Goal: Task Accomplishment & Management: Manage account settings

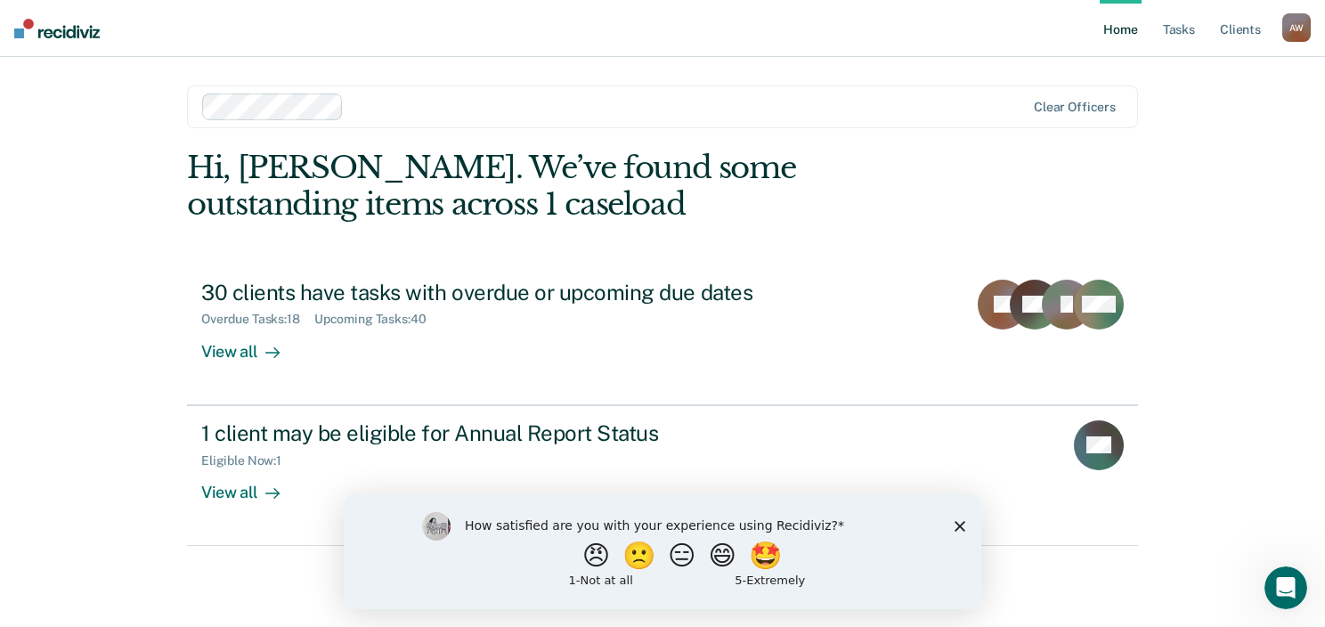
click at [966, 529] on div "How satisfied are you with your experience using Recidiviz? 😠 🙁 😑 😄 🤩 1 - Not a…" at bounding box center [663, 550] width 638 height 115
click at [957, 525] on icon "Close survey" at bounding box center [960, 525] width 11 height 11
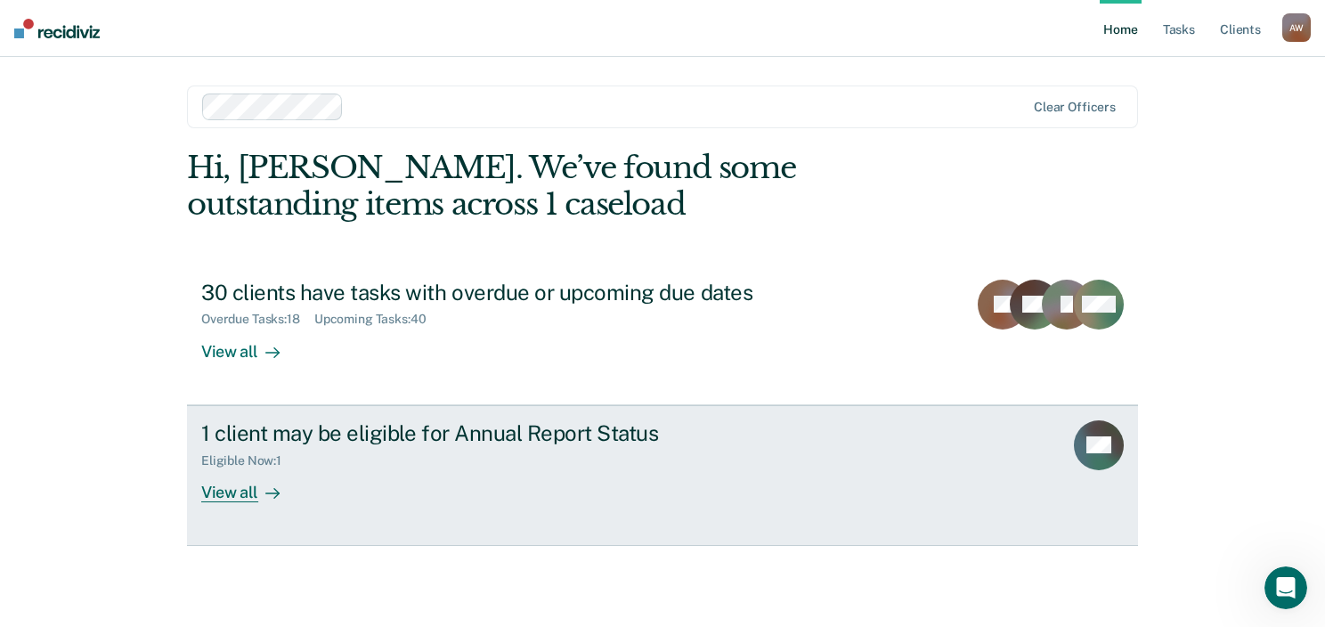
click at [242, 497] on div "View all" at bounding box center [251, 485] width 100 height 35
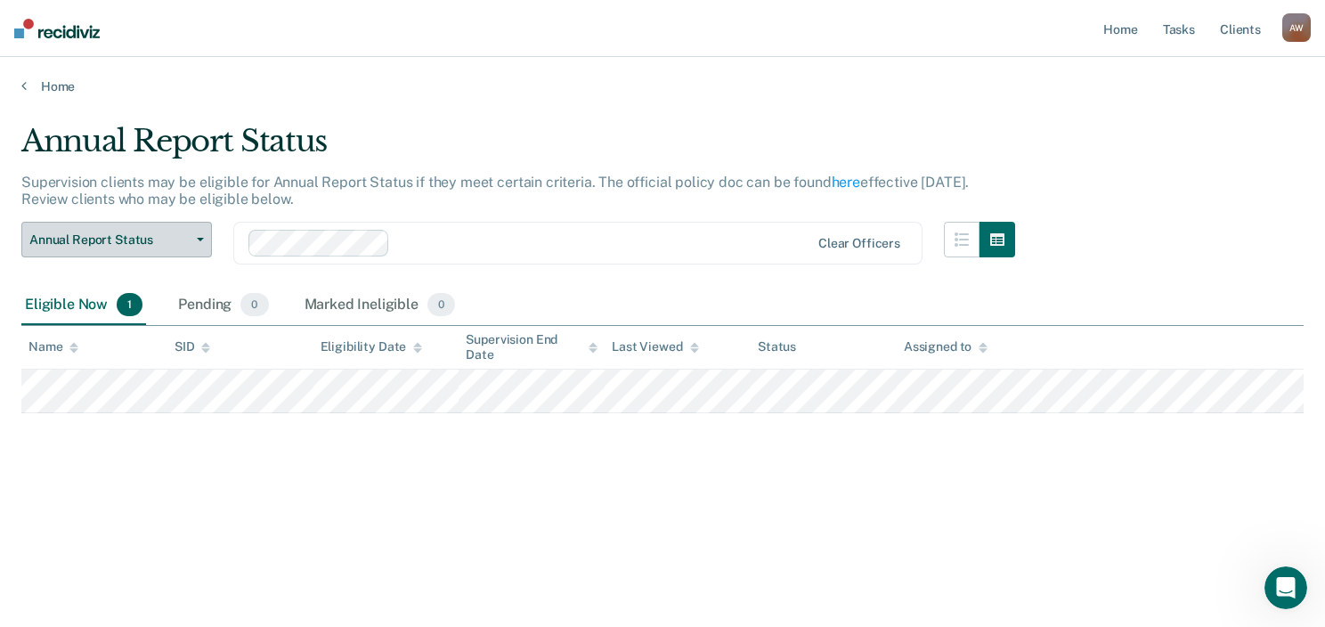
click at [189, 235] on button "Annual Report Status" at bounding box center [116, 240] width 191 height 36
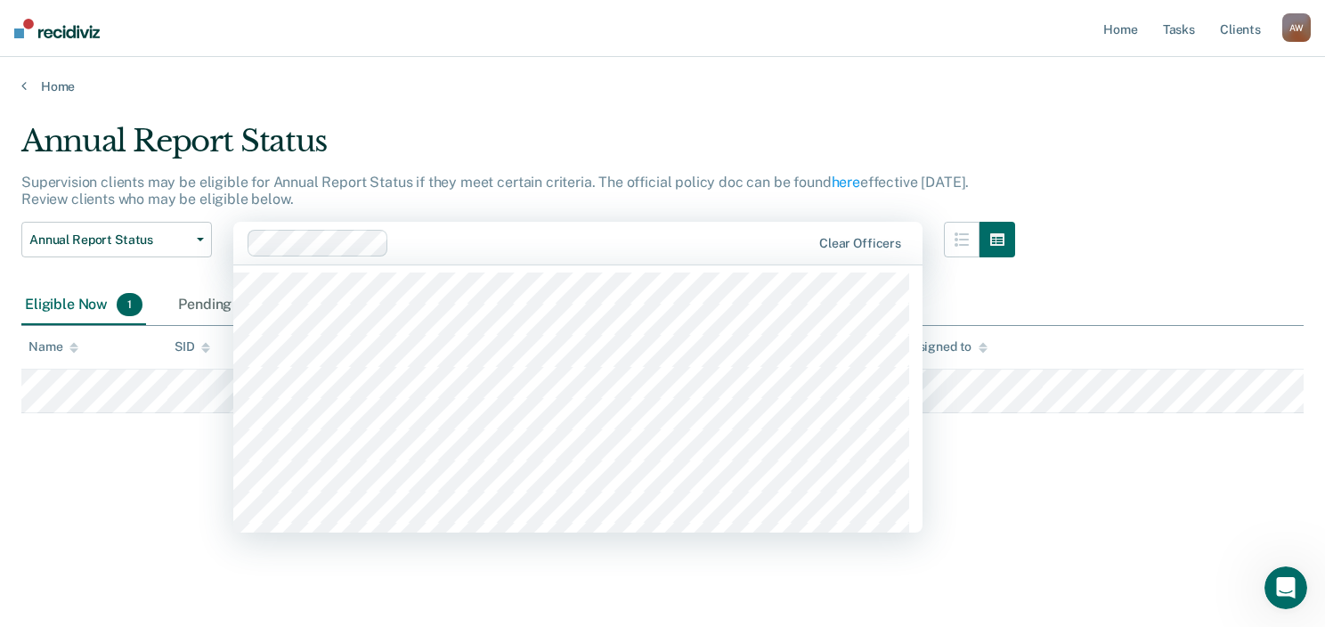
click at [444, 222] on div "Clear officers" at bounding box center [577, 243] width 689 height 43
click at [582, 131] on div "Annual Report Status" at bounding box center [518, 148] width 994 height 51
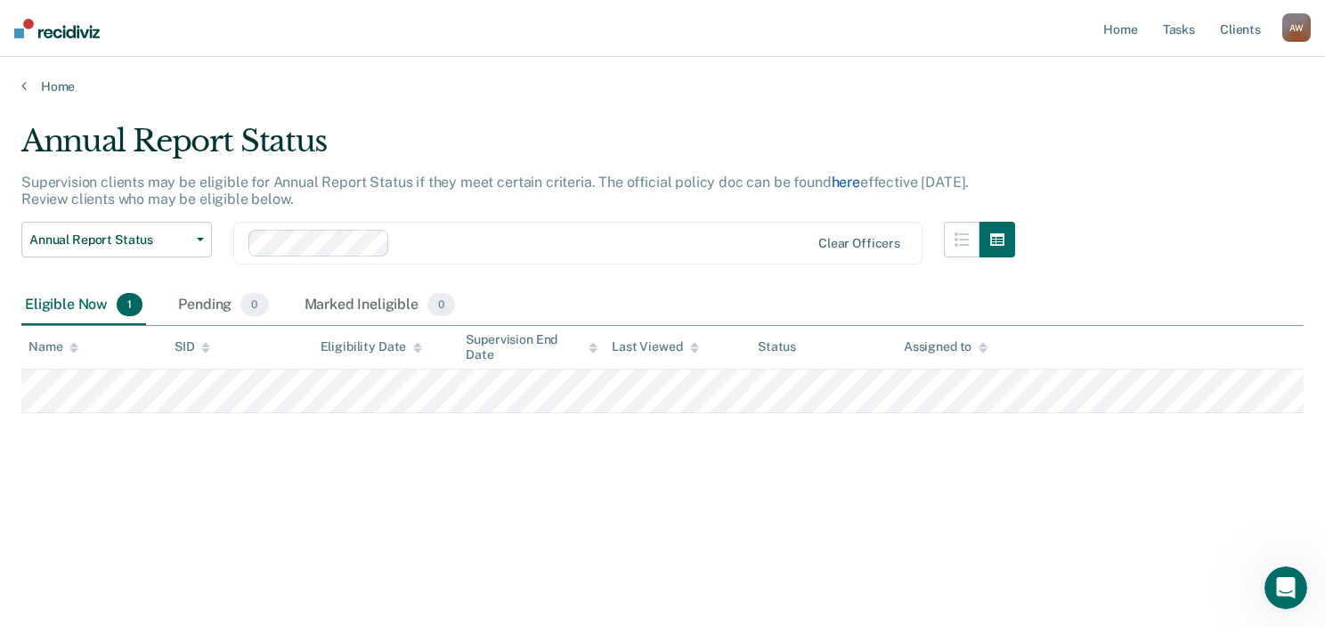
click at [844, 183] on link "here" at bounding box center [846, 182] width 28 height 17
click at [193, 241] on button "Annual Report Status" at bounding box center [116, 240] width 191 height 36
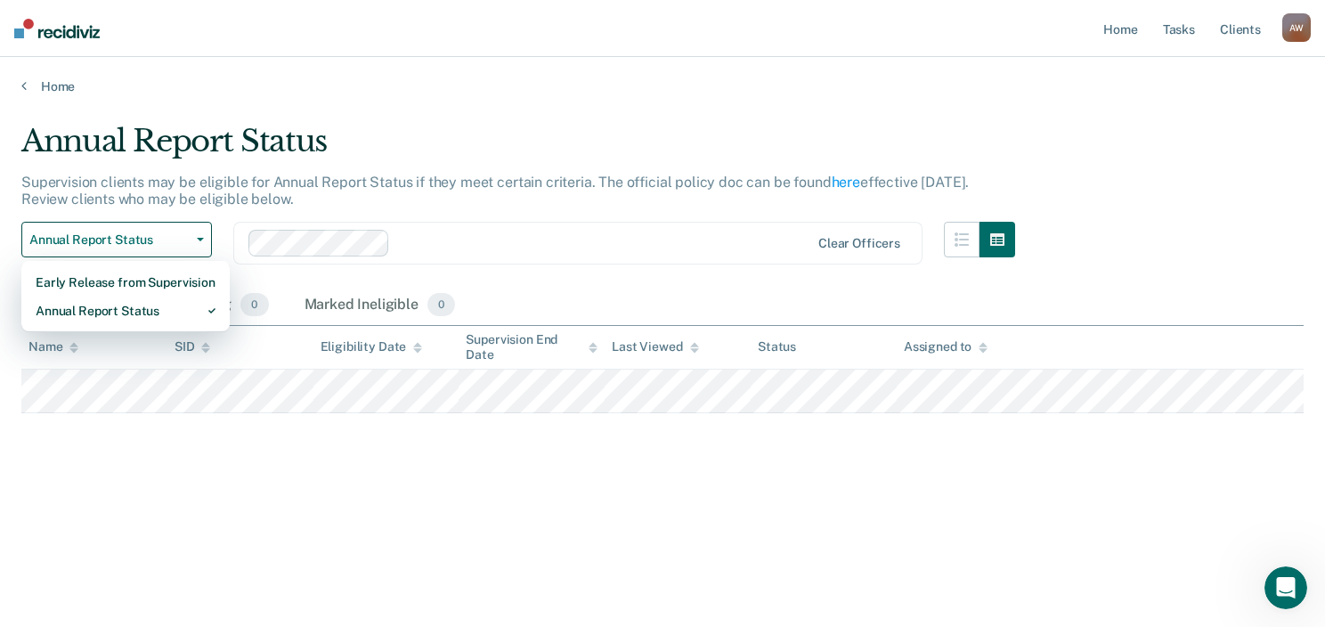
click at [387, 61] on div "Home" at bounding box center [662, 75] width 1325 height 37
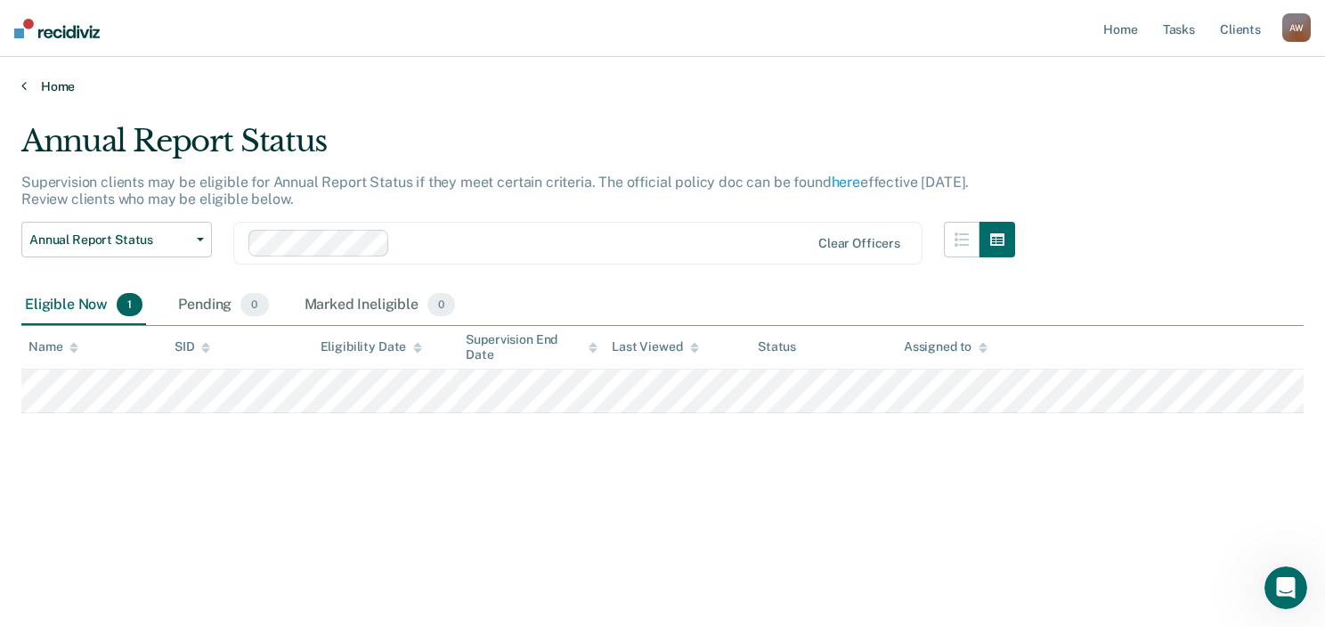
click at [54, 85] on link "Home" at bounding box center [662, 86] width 1282 height 16
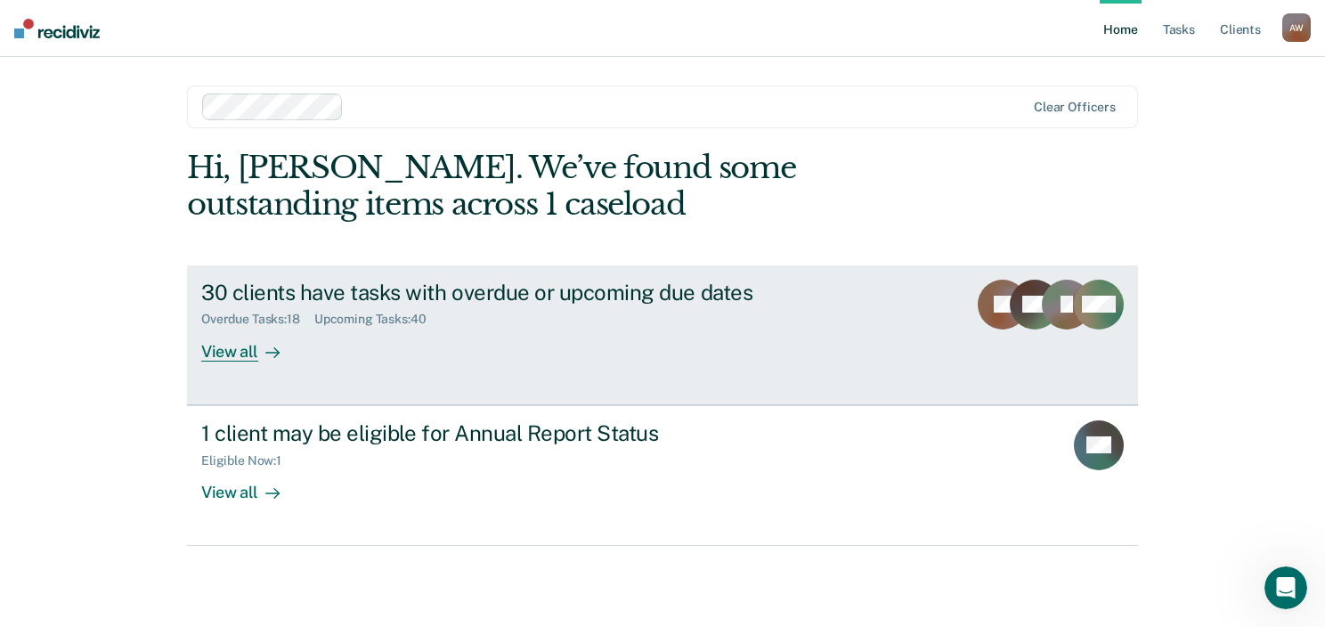
click at [250, 359] on div "View all" at bounding box center [251, 344] width 100 height 35
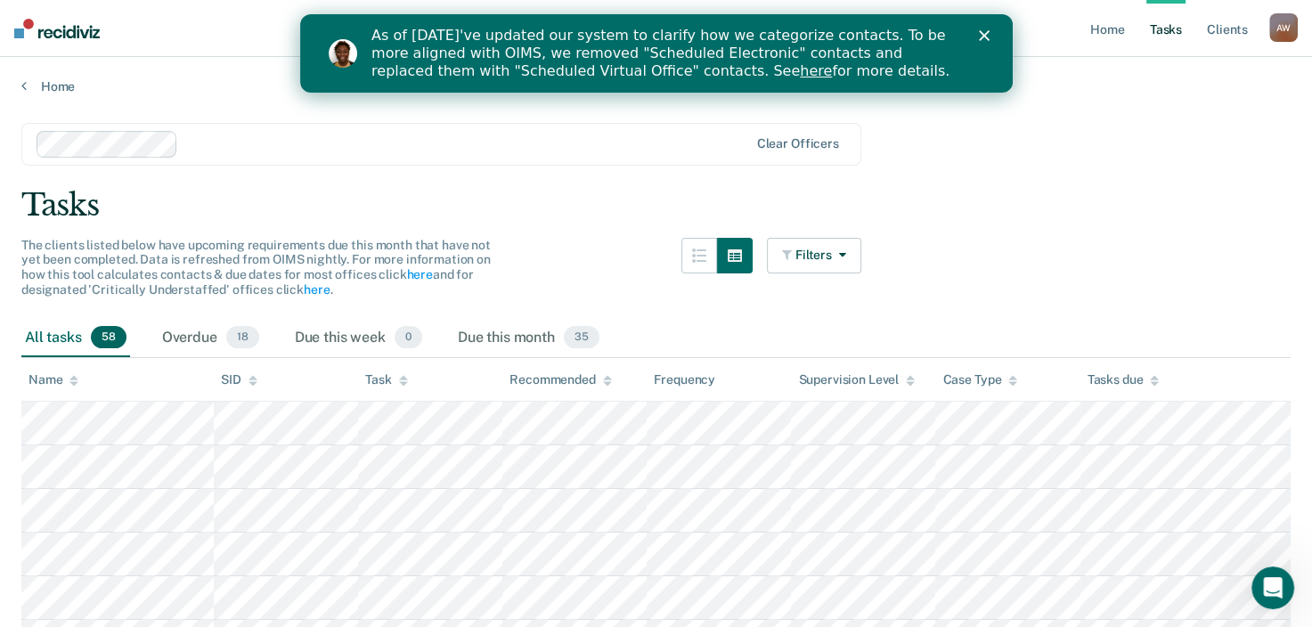
scroll to position [237, 0]
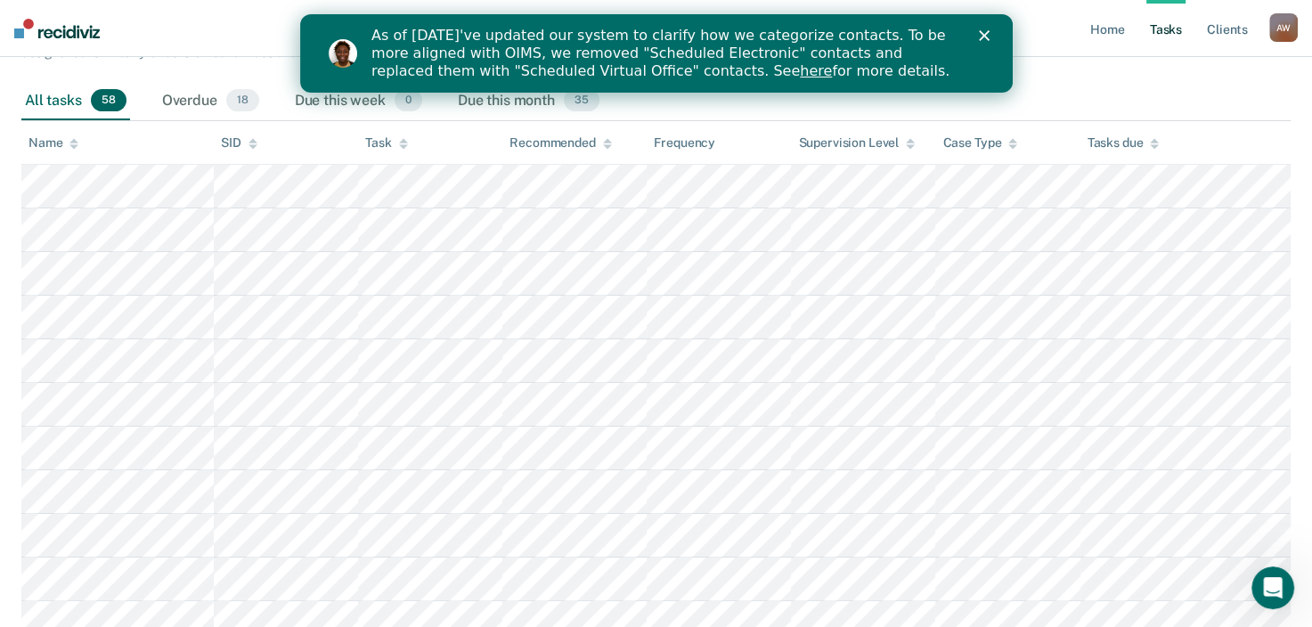
click at [982, 28] on div "As of [DATE]'ve updated our system to clarify how we categorize contacts. To be…" at bounding box center [676, 53] width 613 height 64
click at [982, 35] on polygon "Close" at bounding box center [983, 35] width 11 height 11
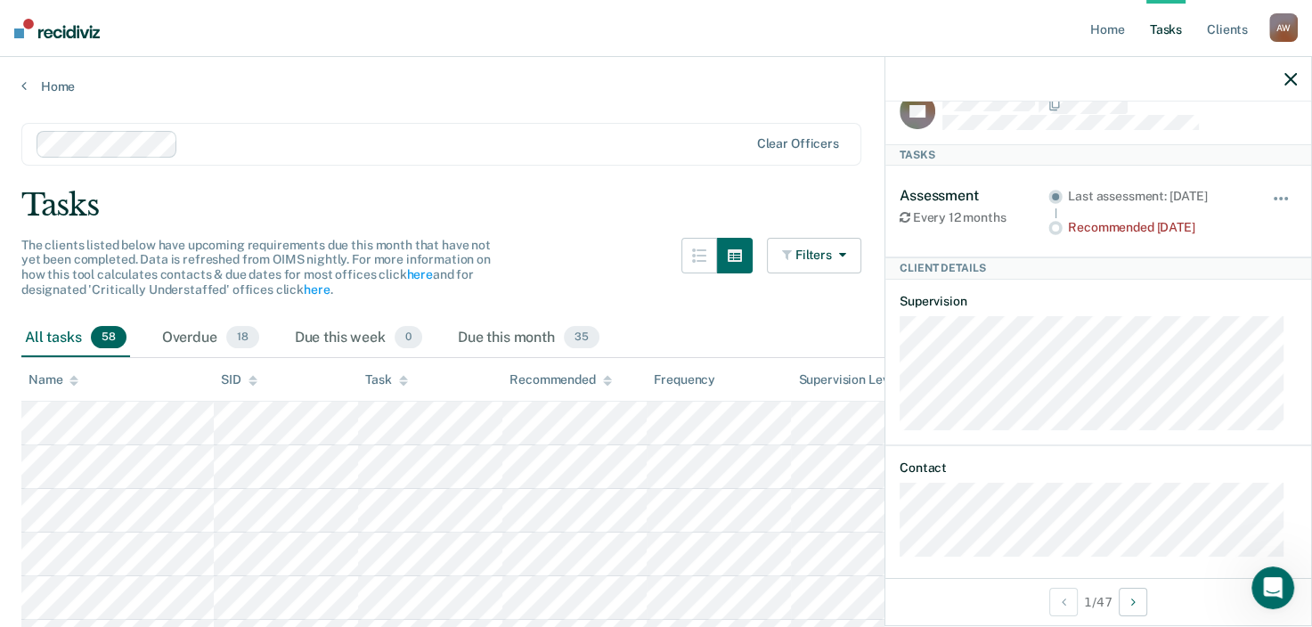
scroll to position [0, 0]
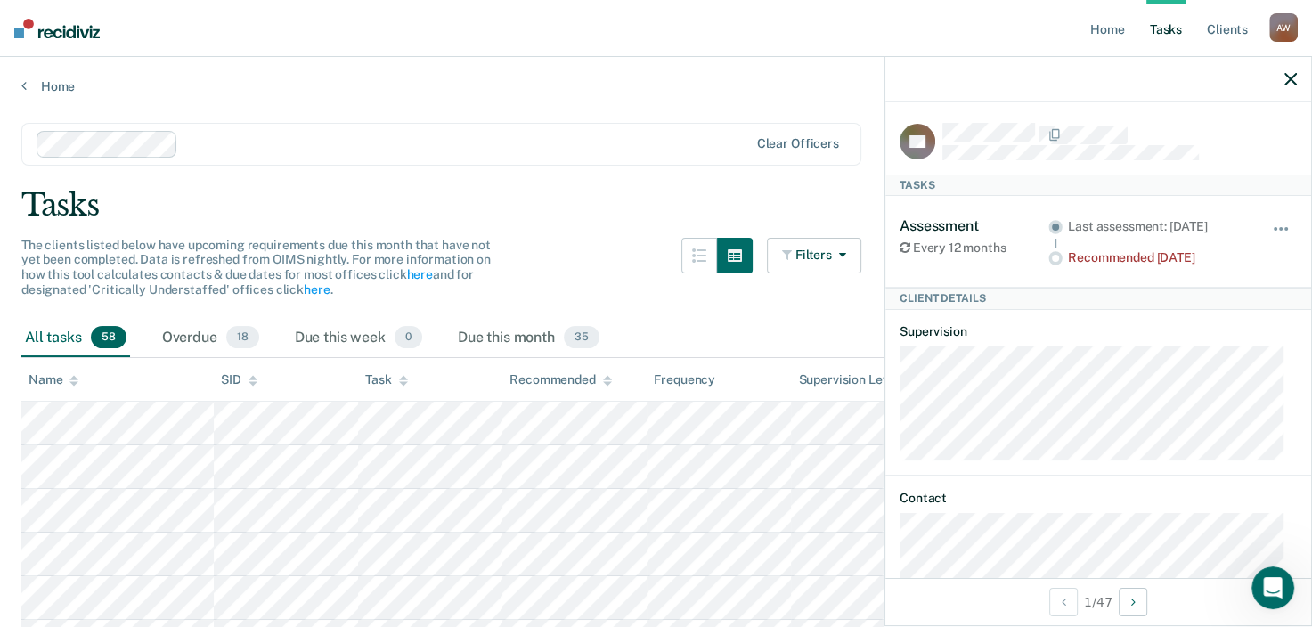
click at [1291, 82] on div at bounding box center [1098, 79] width 426 height 45
click at [1291, 82] on icon "button" at bounding box center [1290, 79] width 12 height 12
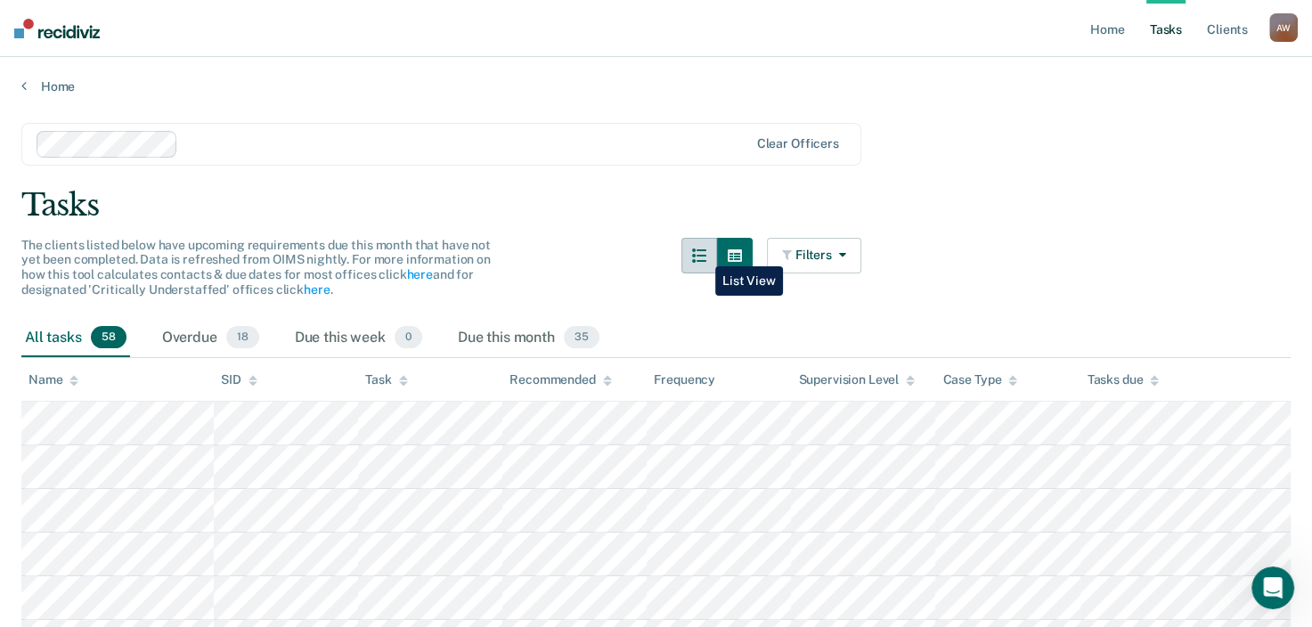
click at [702, 253] on icon "button" at bounding box center [699, 255] width 14 height 14
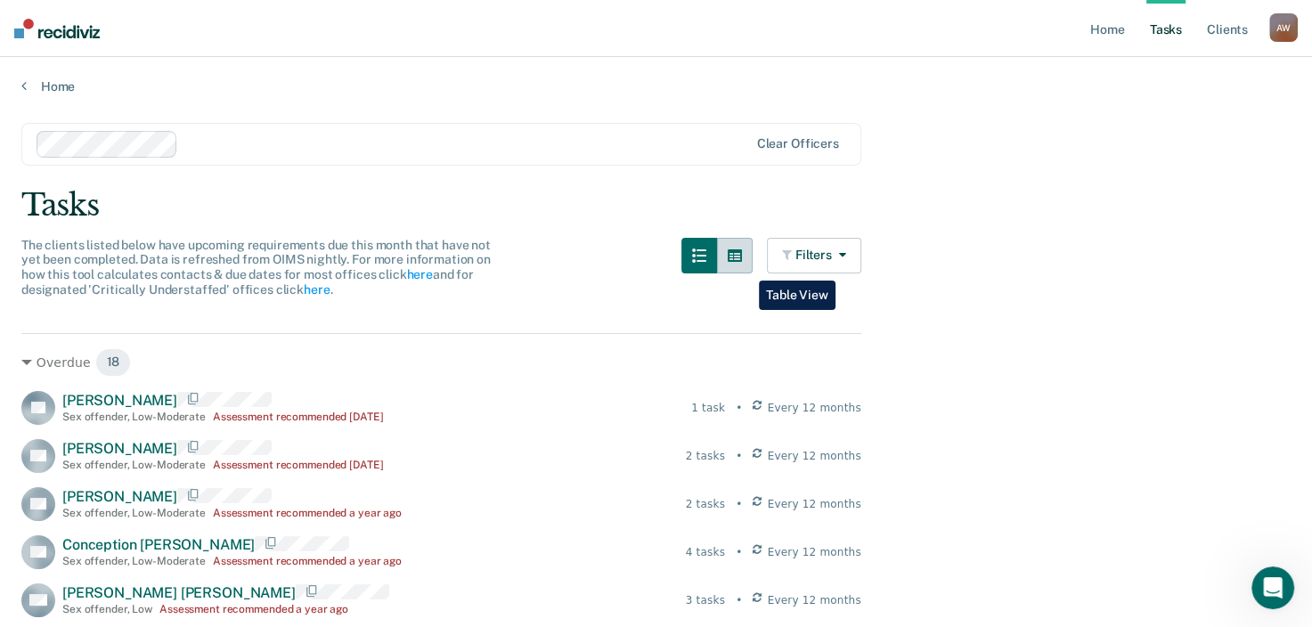
click at [745, 267] on button "button" at bounding box center [735, 256] width 36 height 36
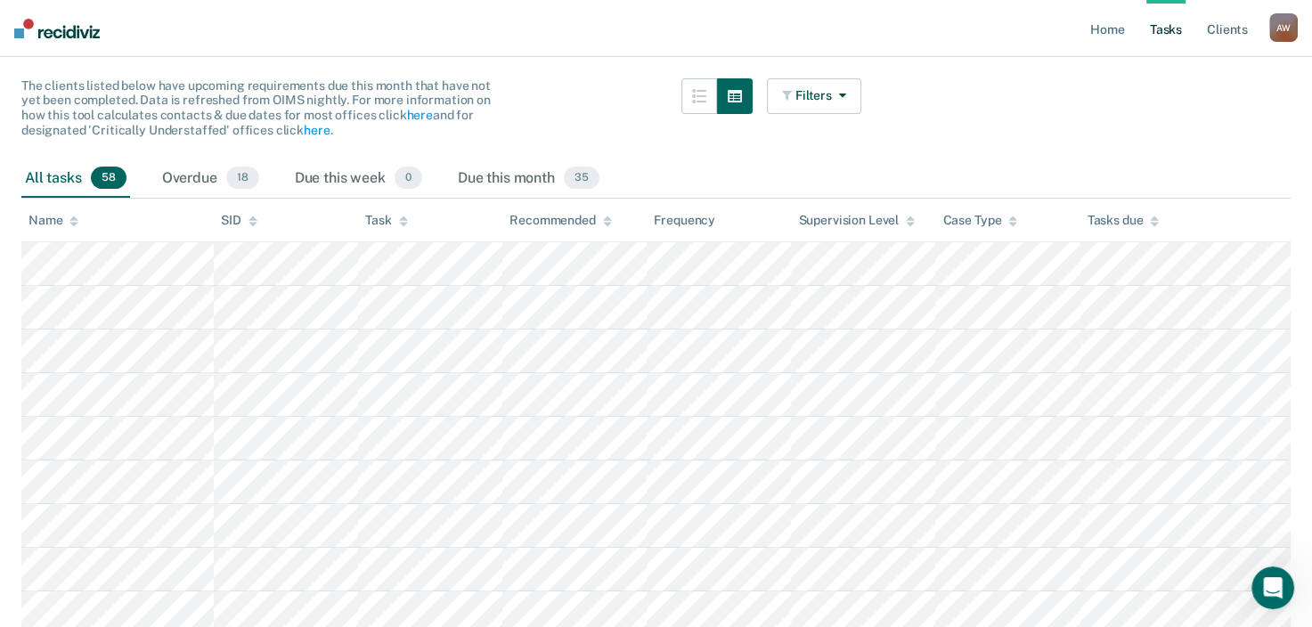
scroll to position [160, 0]
click at [855, 93] on button "Filters" at bounding box center [814, 95] width 94 height 36
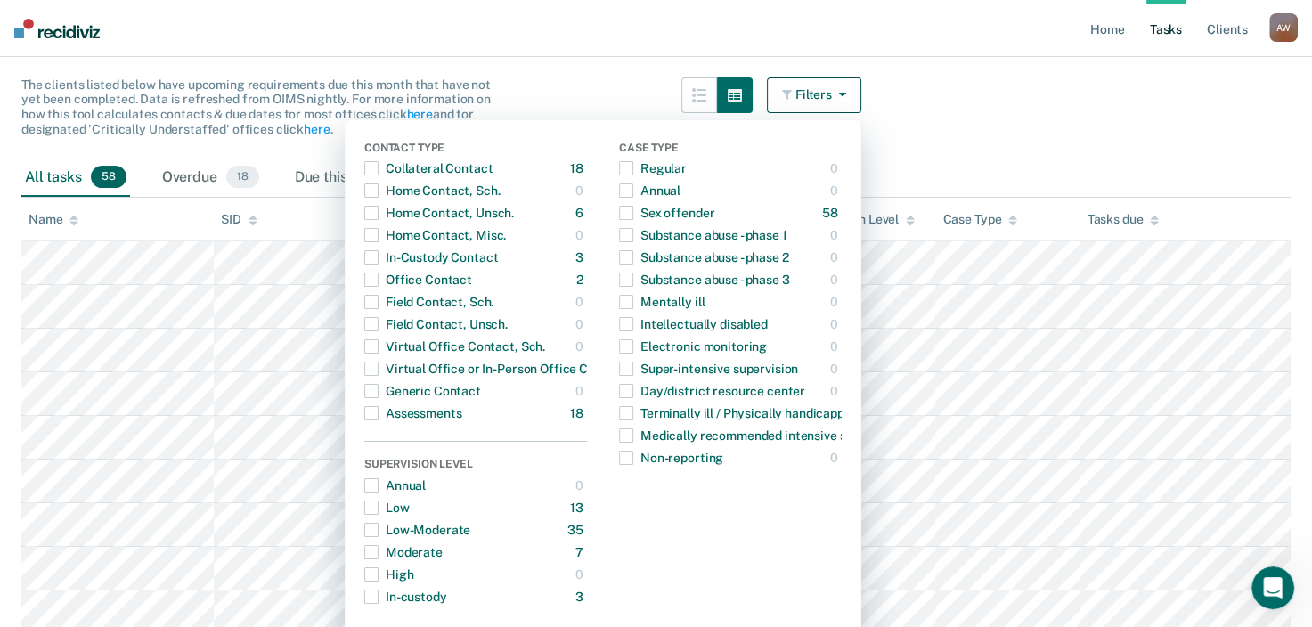
click at [855, 93] on button "Filters" at bounding box center [814, 95] width 94 height 36
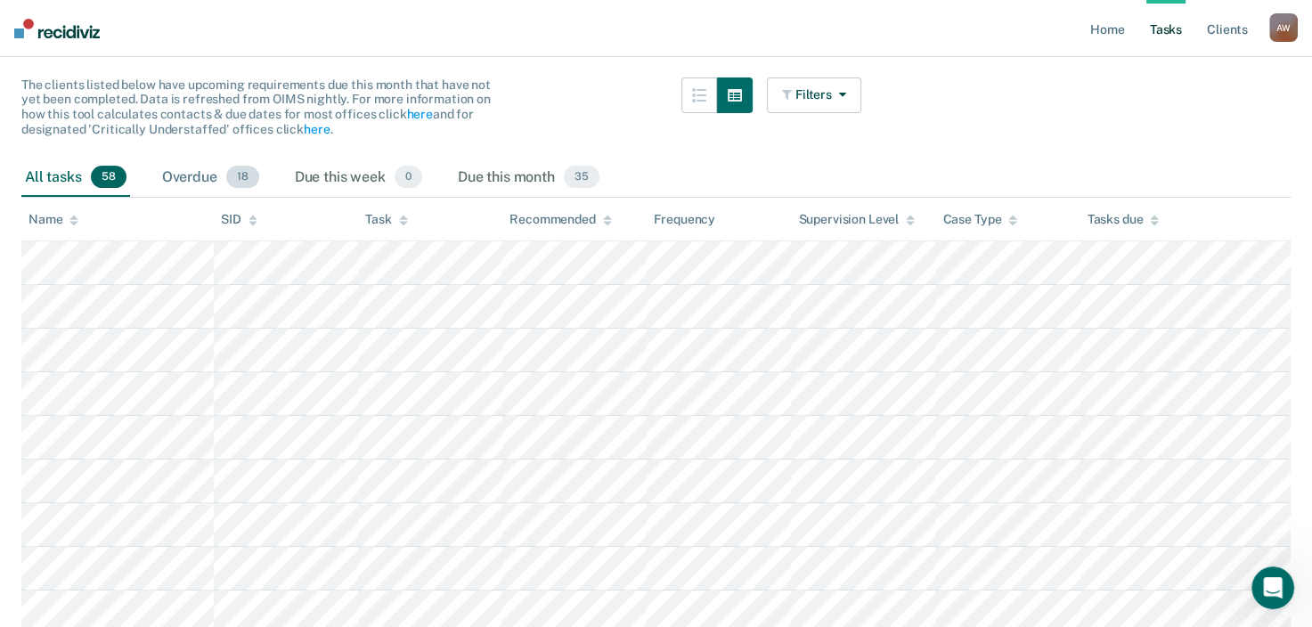
click at [244, 178] on span "18" at bounding box center [242, 177] width 33 height 23
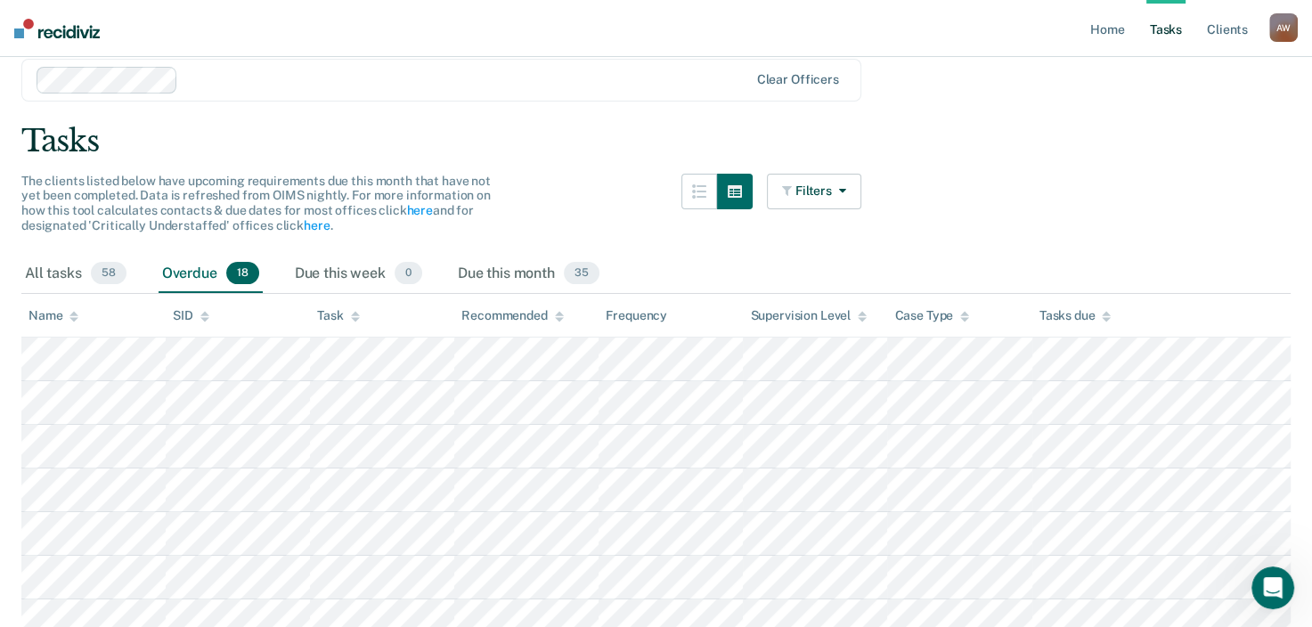
scroll to position [64, 0]
click at [110, 264] on span "58" at bounding box center [109, 273] width 36 height 23
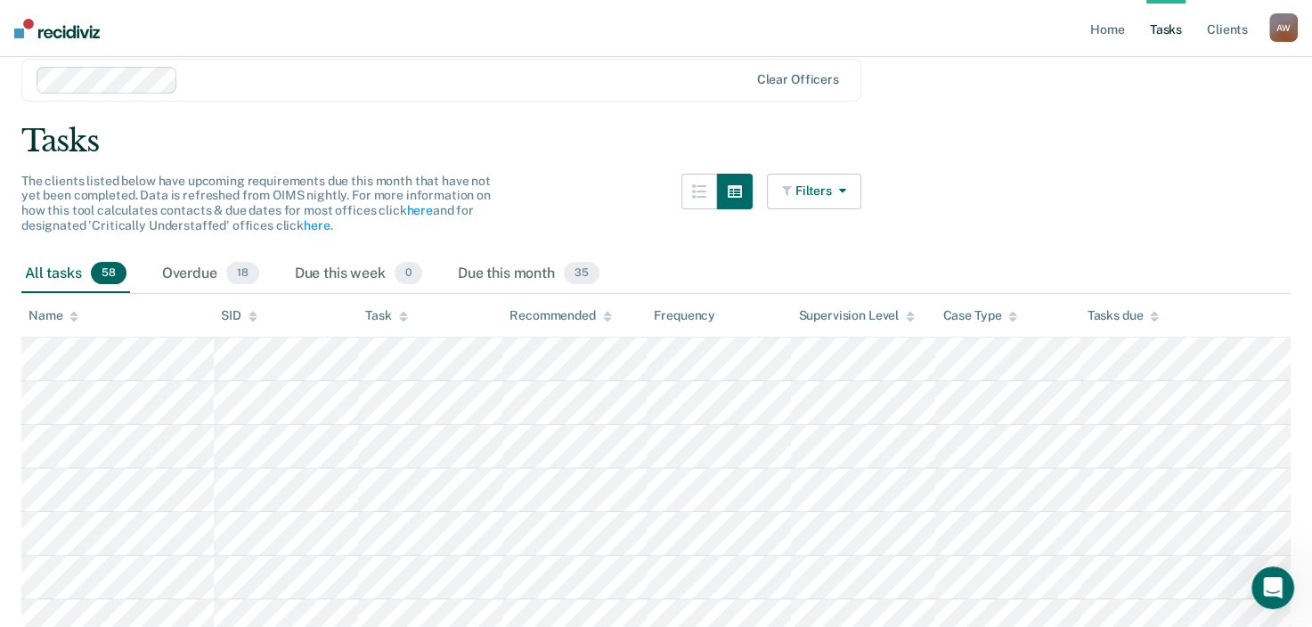
click at [856, 189] on button "Filters" at bounding box center [814, 192] width 94 height 36
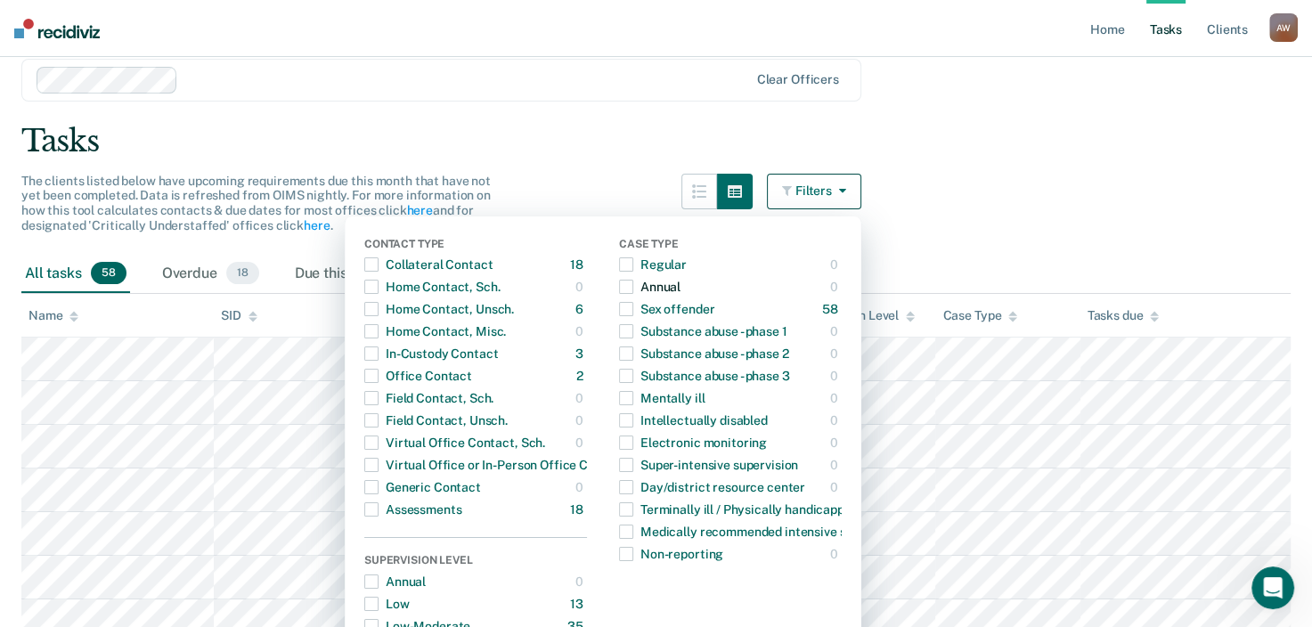
click at [633, 289] on span "button" at bounding box center [626, 287] width 14 height 14
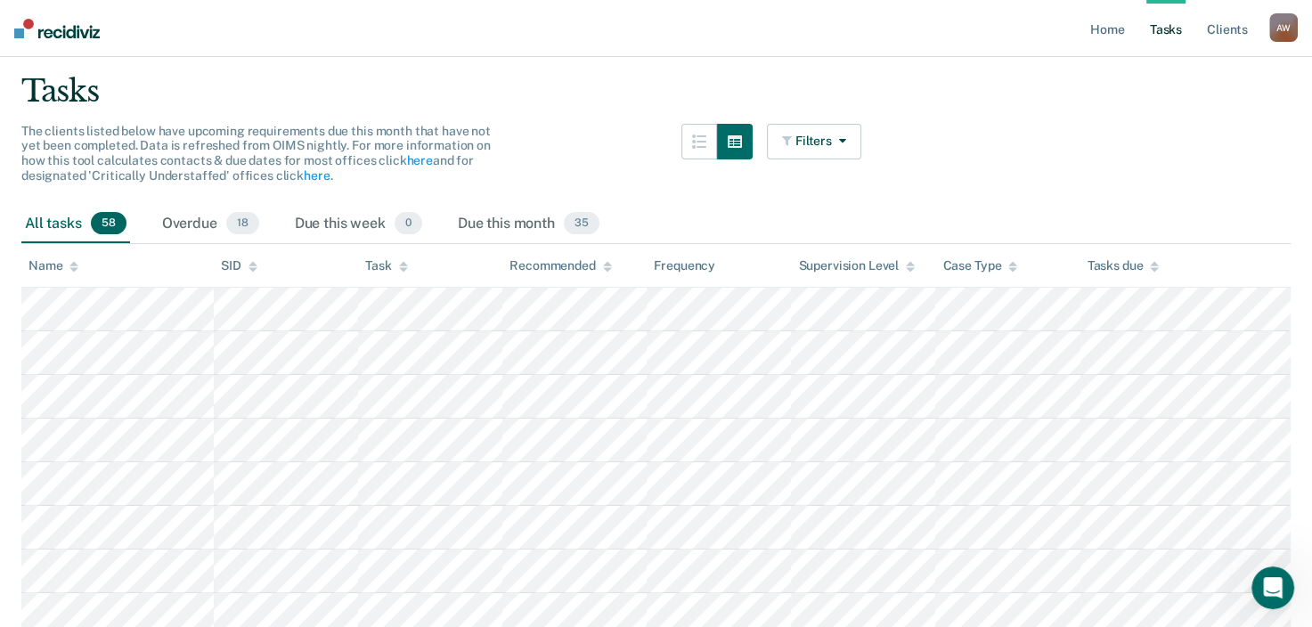
scroll to position [0, 0]
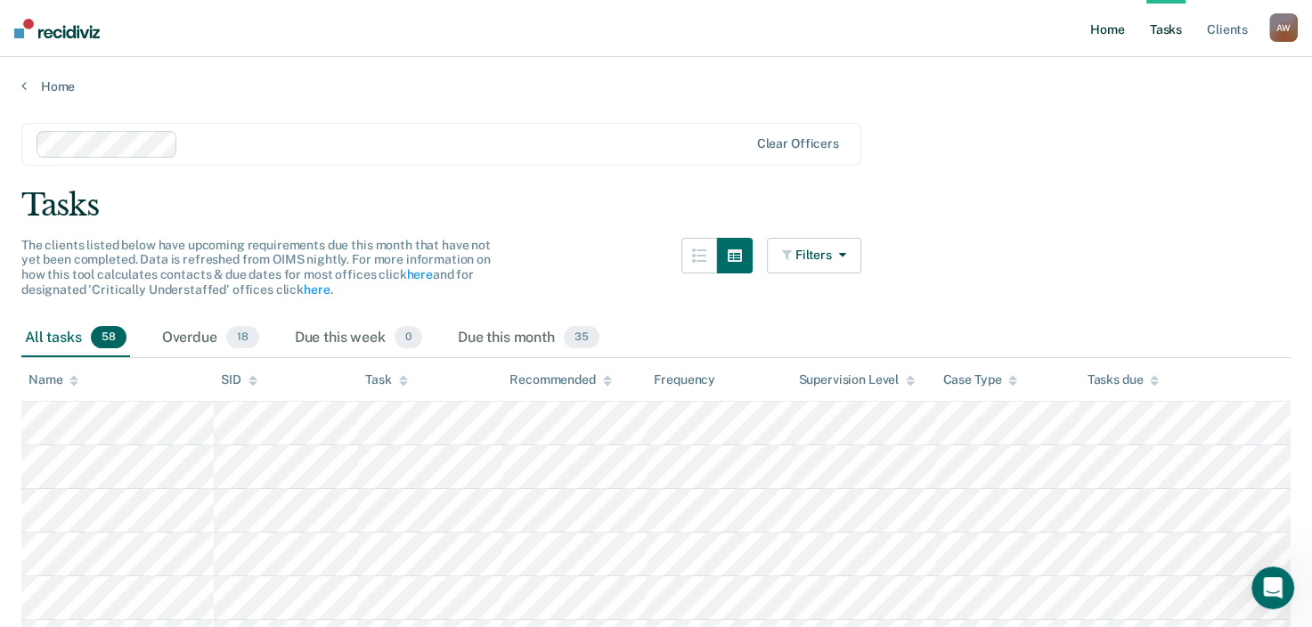
click at [1110, 37] on link "Home" at bounding box center [1106, 28] width 41 height 57
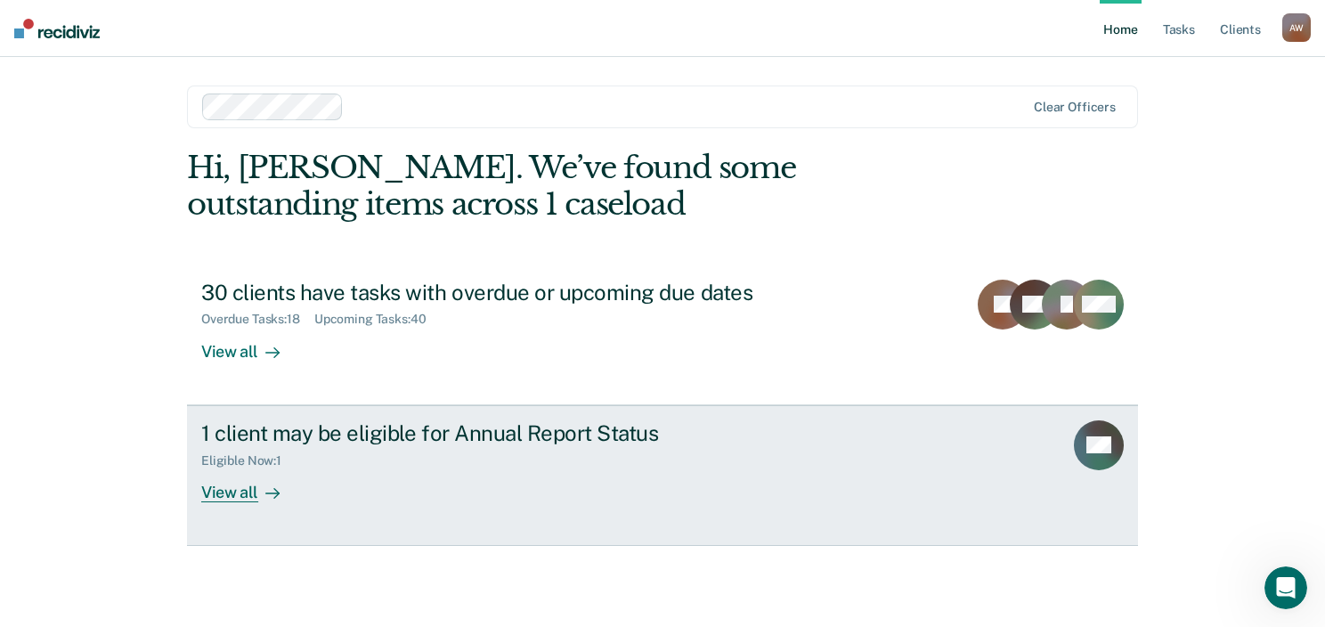
click at [242, 495] on div "View all" at bounding box center [251, 485] width 100 height 35
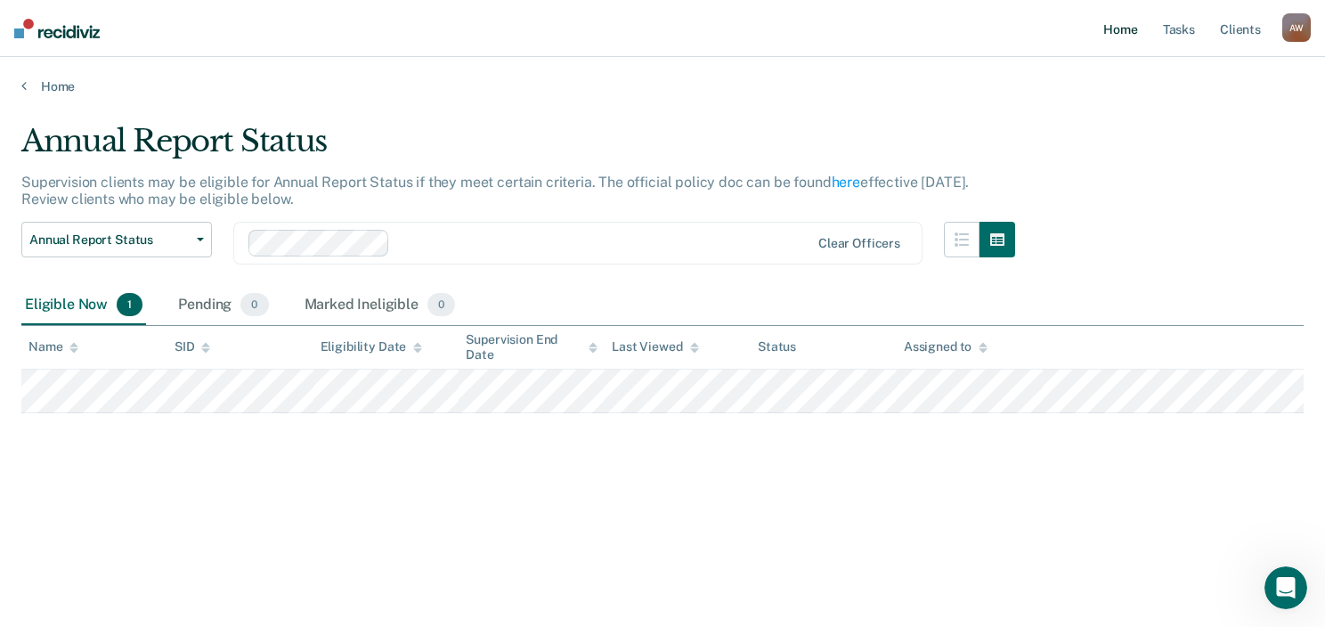
click at [1124, 28] on link "Home" at bounding box center [1120, 28] width 41 height 57
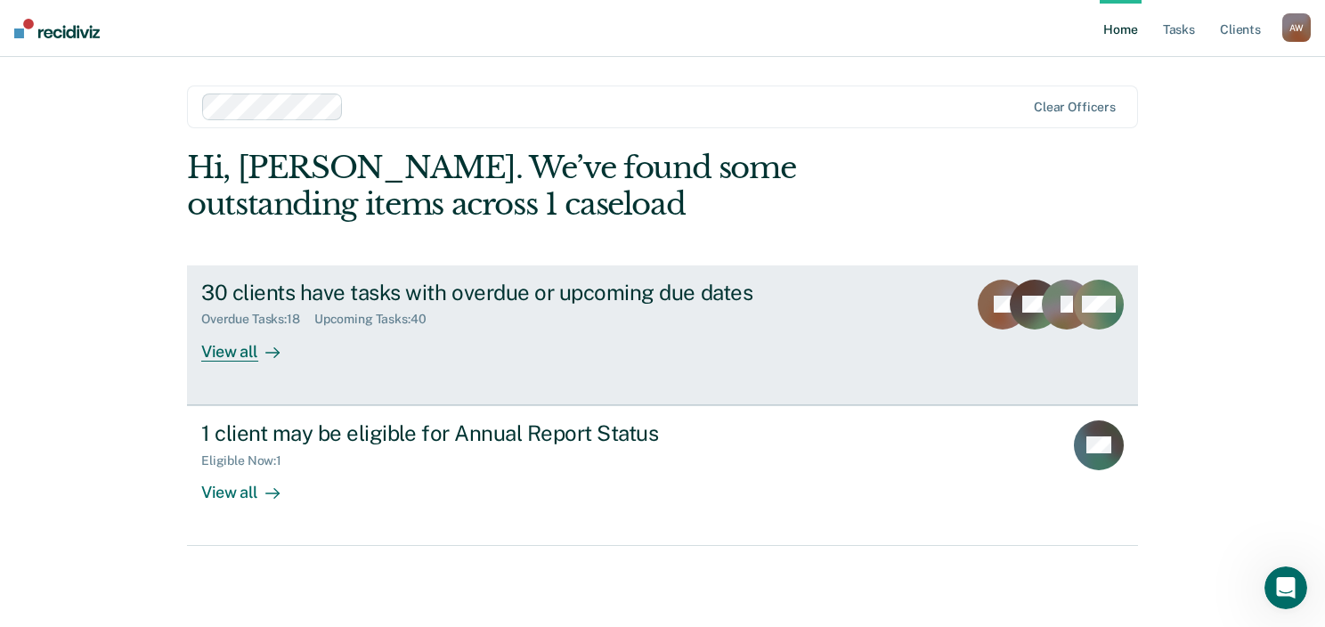
click at [244, 363] on link "30 clients have tasks with overdue or upcoming due dates Overdue Tasks : 18 Upc…" at bounding box center [662, 335] width 951 height 140
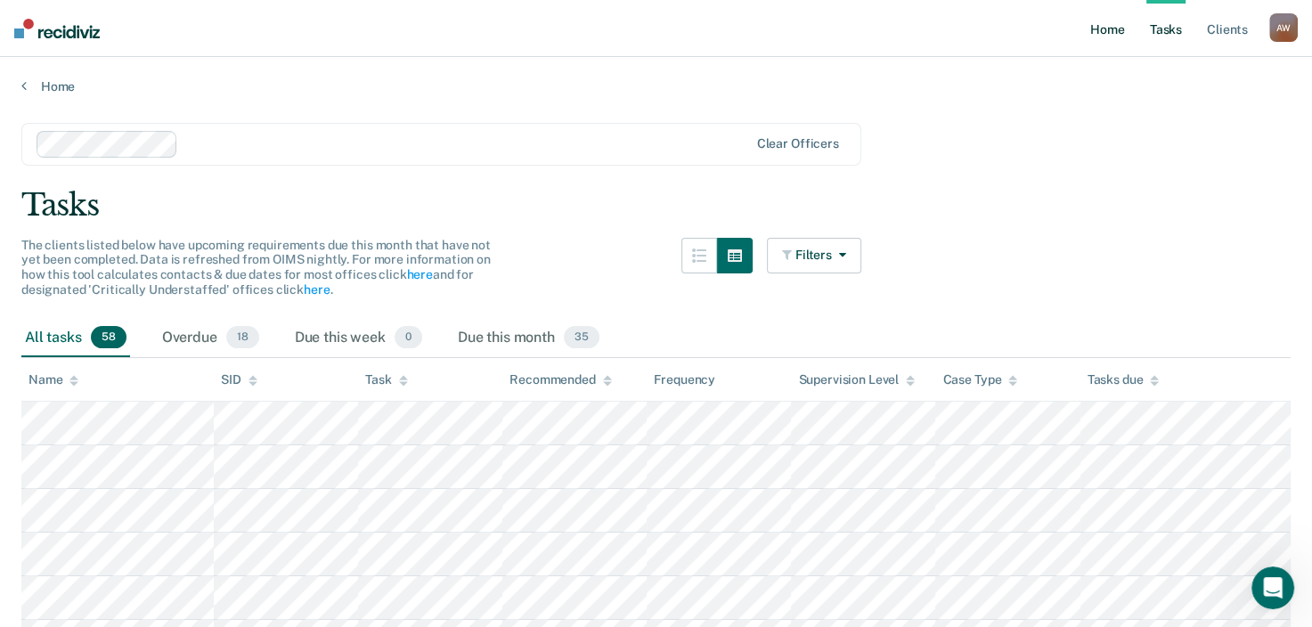
click at [1107, 31] on link "Home" at bounding box center [1106, 28] width 41 height 57
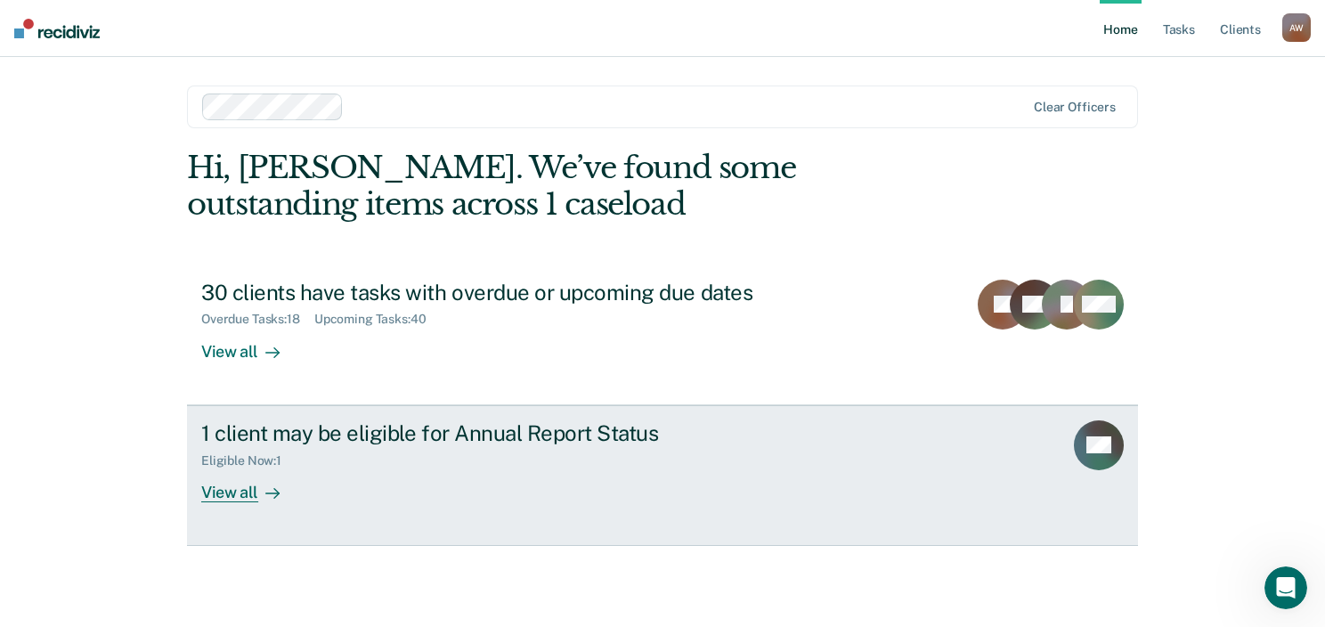
click at [254, 499] on div "View all" at bounding box center [251, 485] width 100 height 35
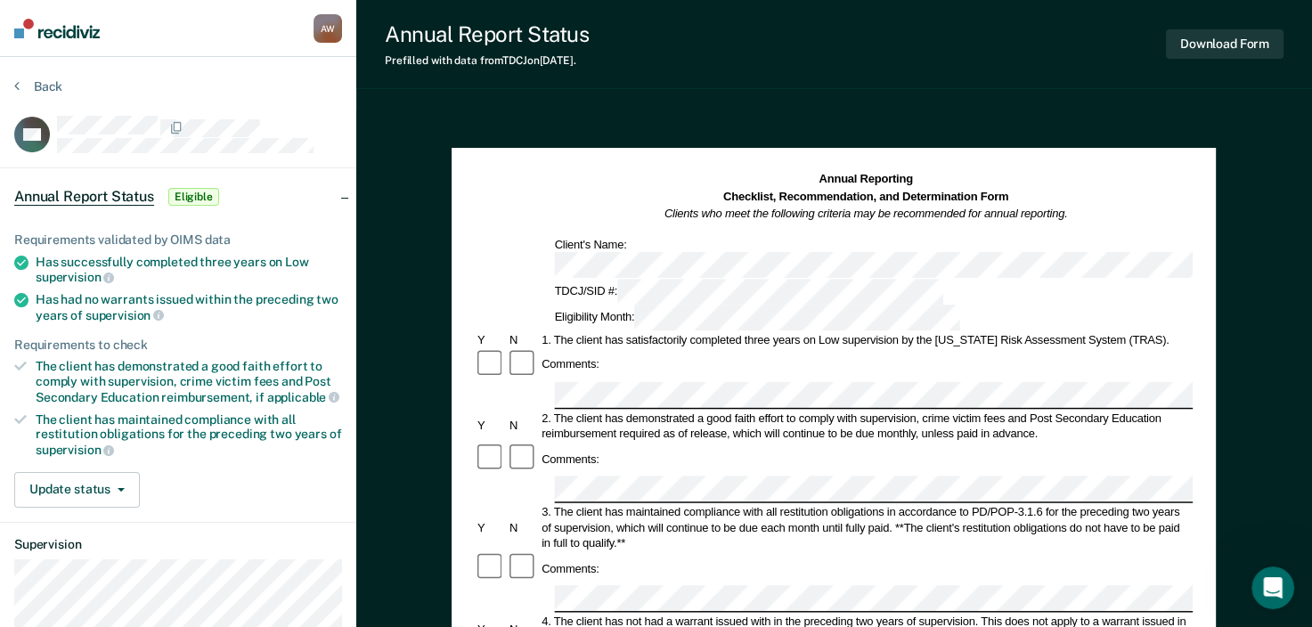
click at [121, 194] on span "Annual Report Status" at bounding box center [84, 197] width 140 height 18
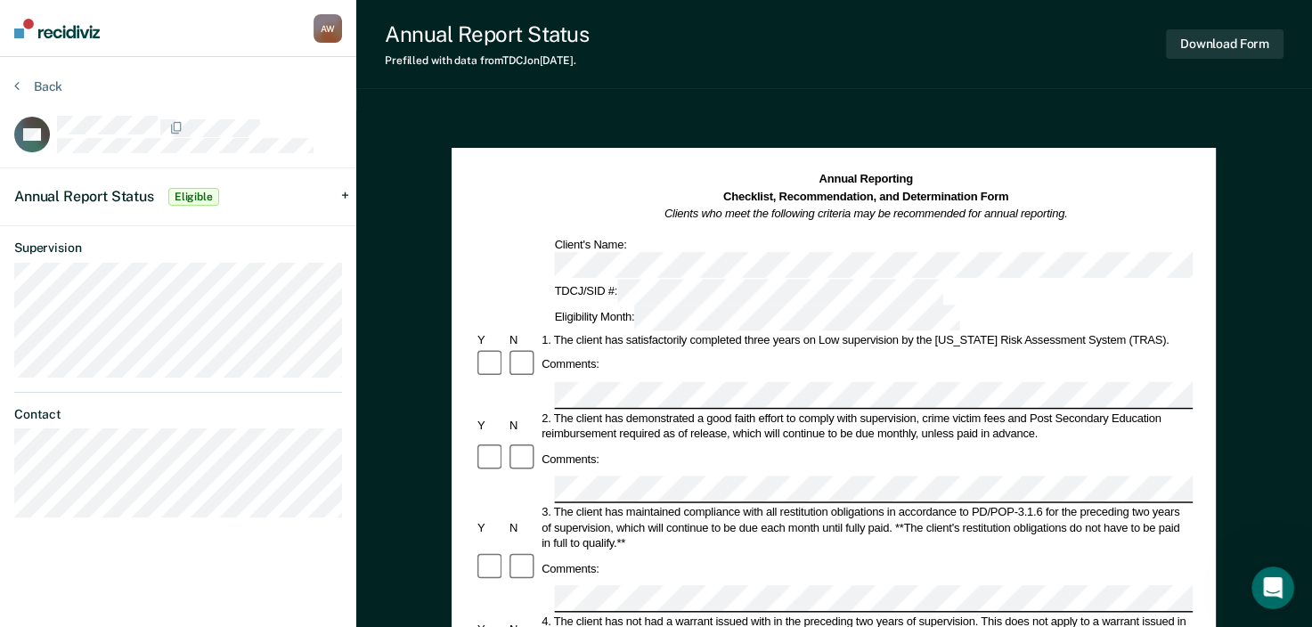
click at [352, 81] on section "Back DH Annual Report Status Eligible Requirements validated by OIMS data Has s…" at bounding box center [178, 305] width 356 height 496
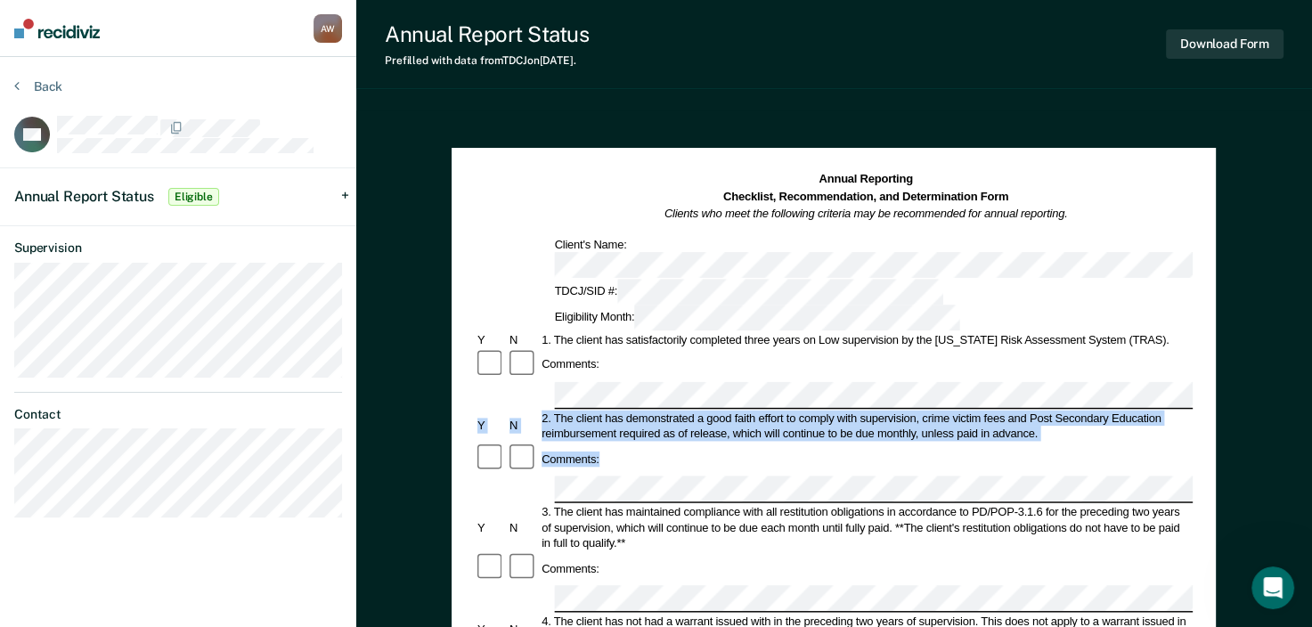
drag, startPoint x: 845, startPoint y: 383, endPoint x: 534, endPoint y: 313, distance: 318.5
click at [20, 86] on button "Back" at bounding box center [38, 86] width 48 height 16
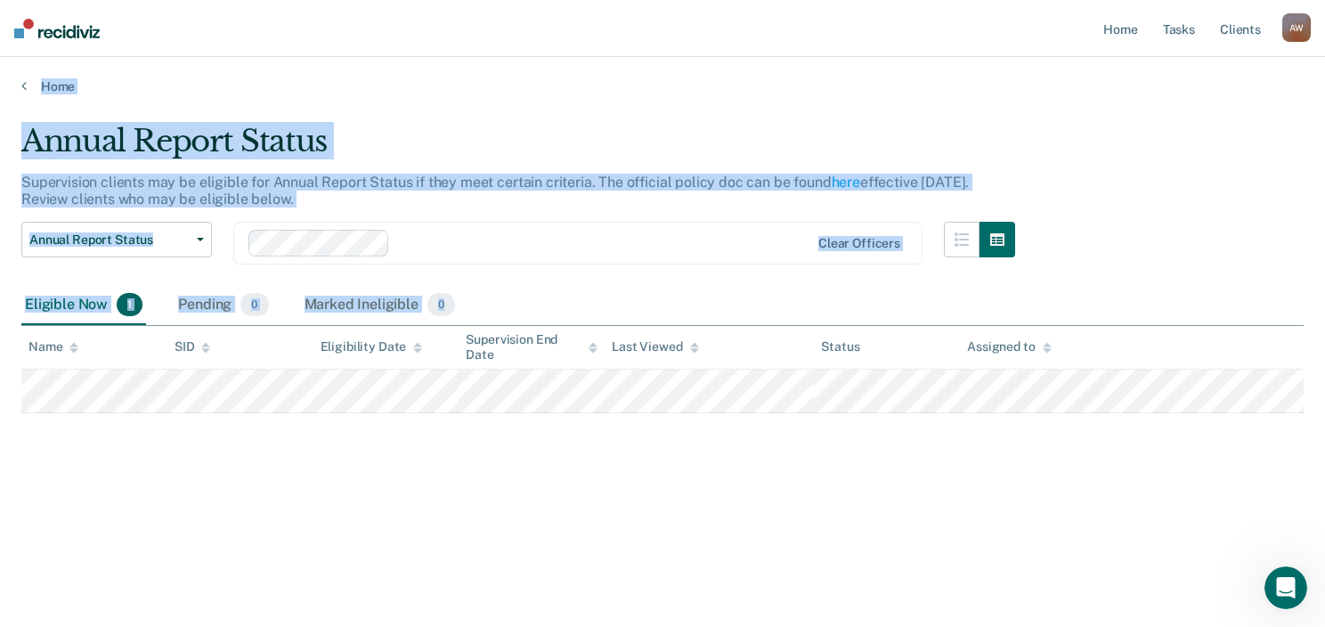
drag, startPoint x: 20, startPoint y: 86, endPoint x: -4, endPoint y: 373, distance: 287.7
click at [0, 373] on html "Looks like you’re using Internet Explorer 11. For faster loading and a better e…" at bounding box center [662, 313] width 1325 height 627
click at [458, 212] on div "Supervision clients may be eligible for Annual Report Status if they meet certa…" at bounding box center [518, 198] width 994 height 48
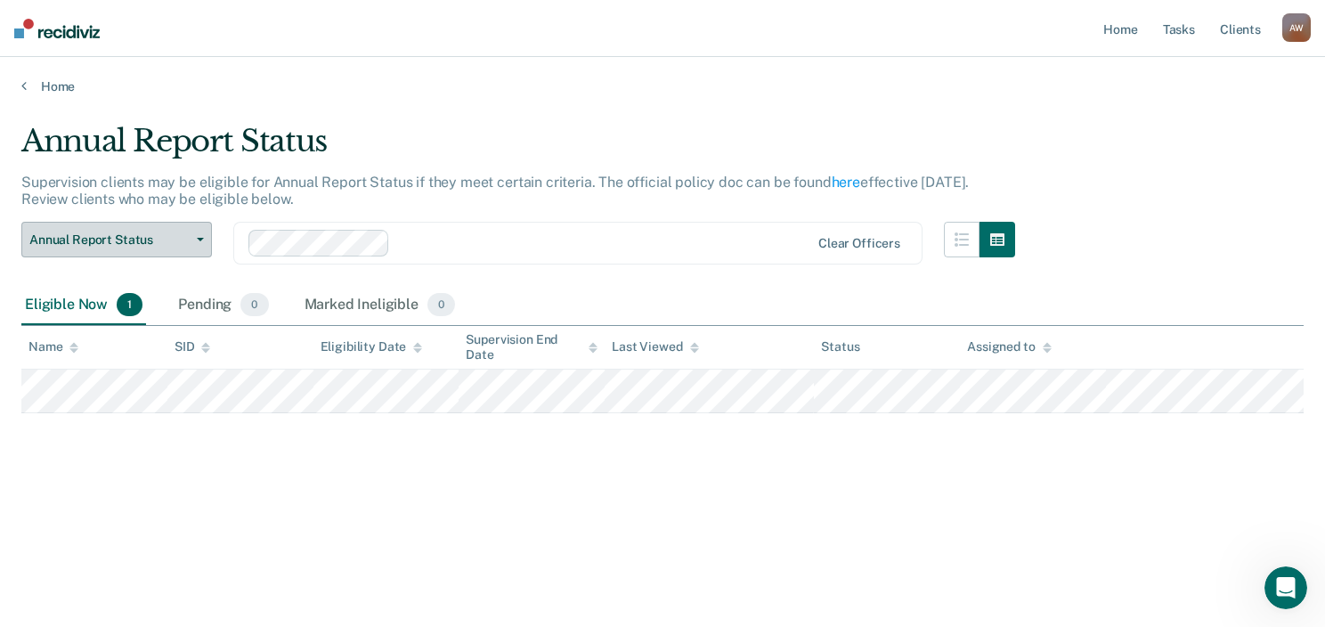
click at [195, 242] on button "Annual Report Status" at bounding box center [116, 240] width 191 height 36
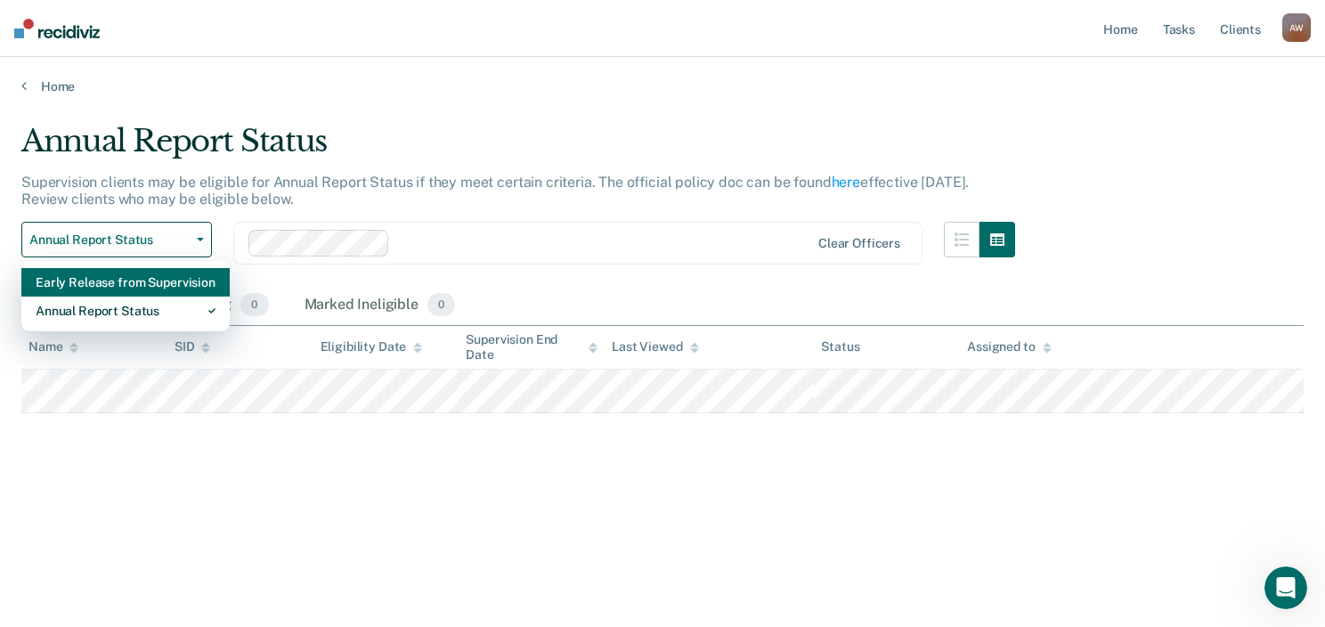
click at [142, 277] on div "Early Release from Supervision" at bounding box center [126, 282] width 180 height 28
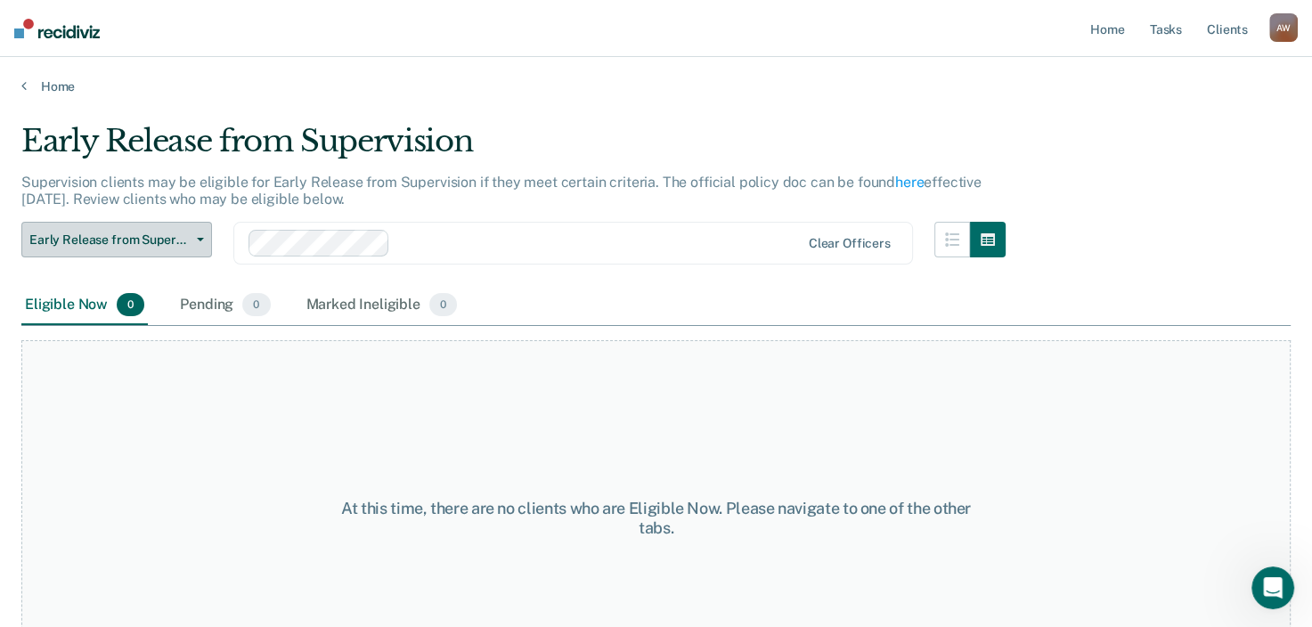
click at [197, 240] on icon "button" at bounding box center [200, 240] width 7 height 4
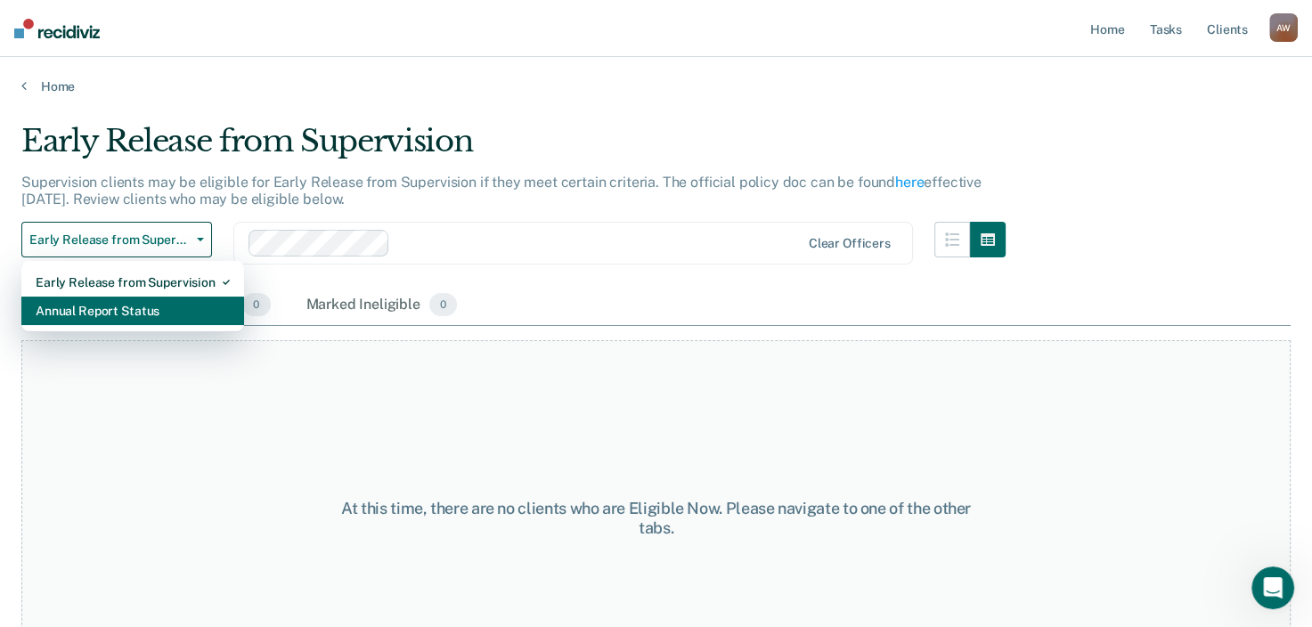
click at [164, 308] on div "Annual Report Status" at bounding box center [133, 311] width 194 height 28
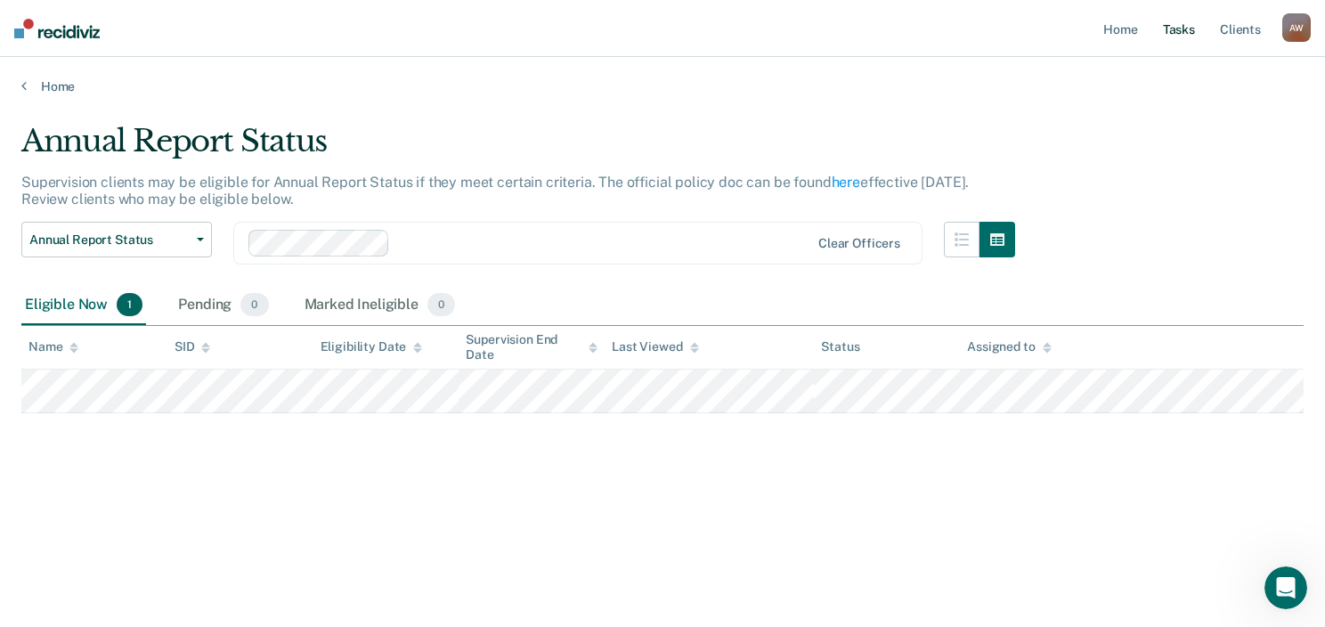
click at [1172, 32] on link "Tasks" at bounding box center [1179, 28] width 39 height 57
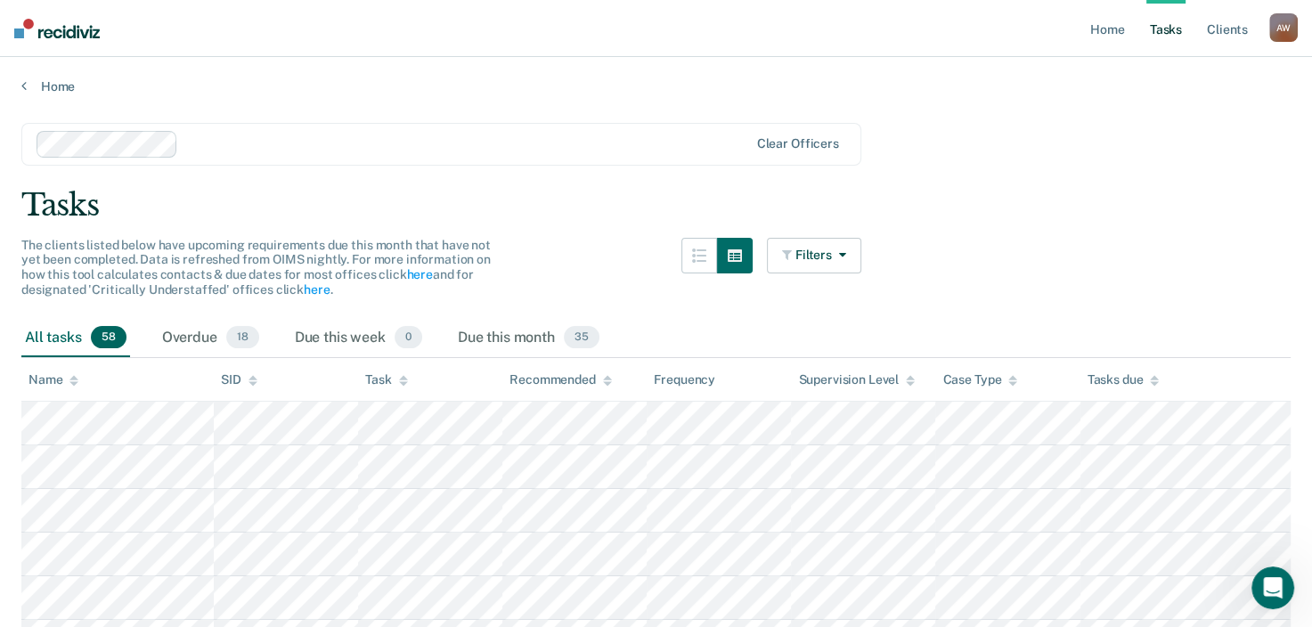
click at [1282, 37] on div "A W" at bounding box center [1283, 27] width 28 height 28
click at [1189, 77] on link "Profile" at bounding box center [1211, 72] width 143 height 15
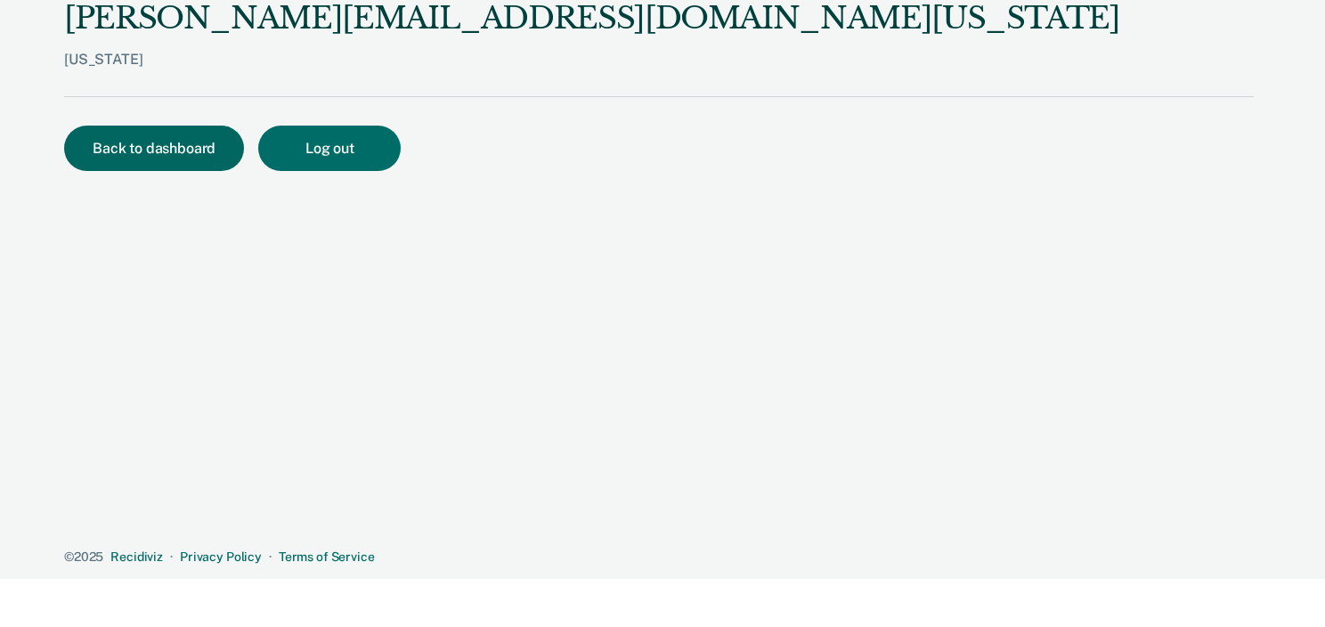
click at [134, 145] on button "Back to dashboard" at bounding box center [154, 148] width 180 height 45
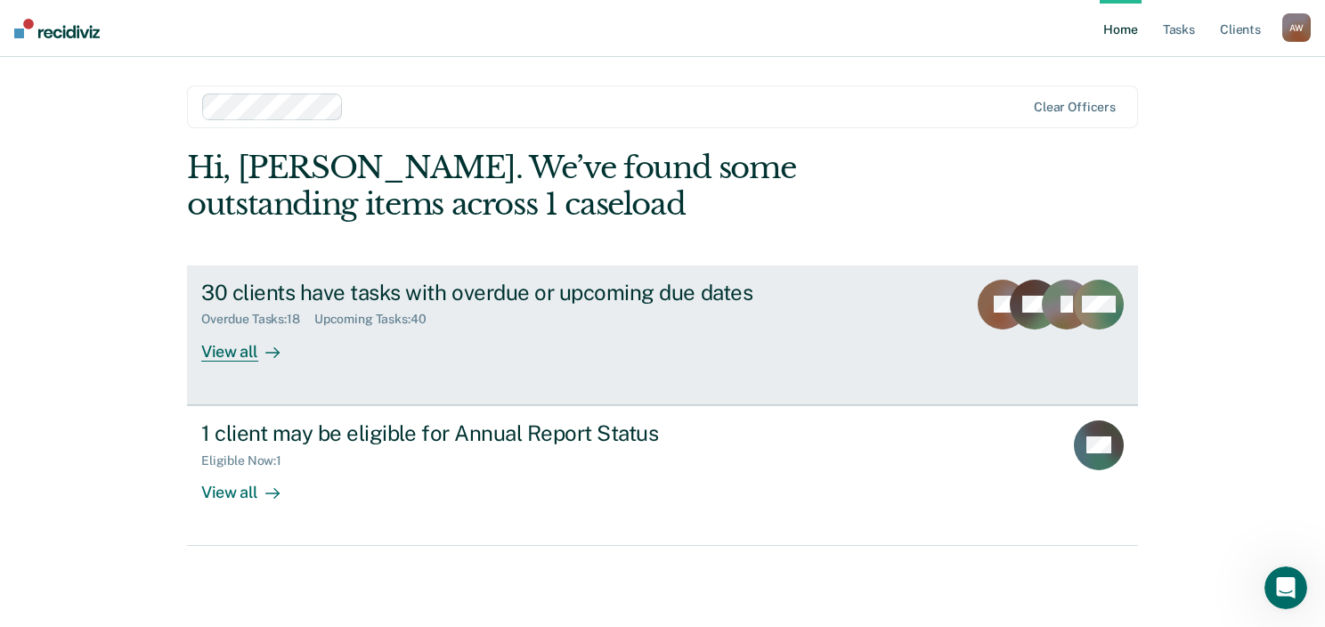
click at [251, 354] on div "View all" at bounding box center [251, 344] width 100 height 35
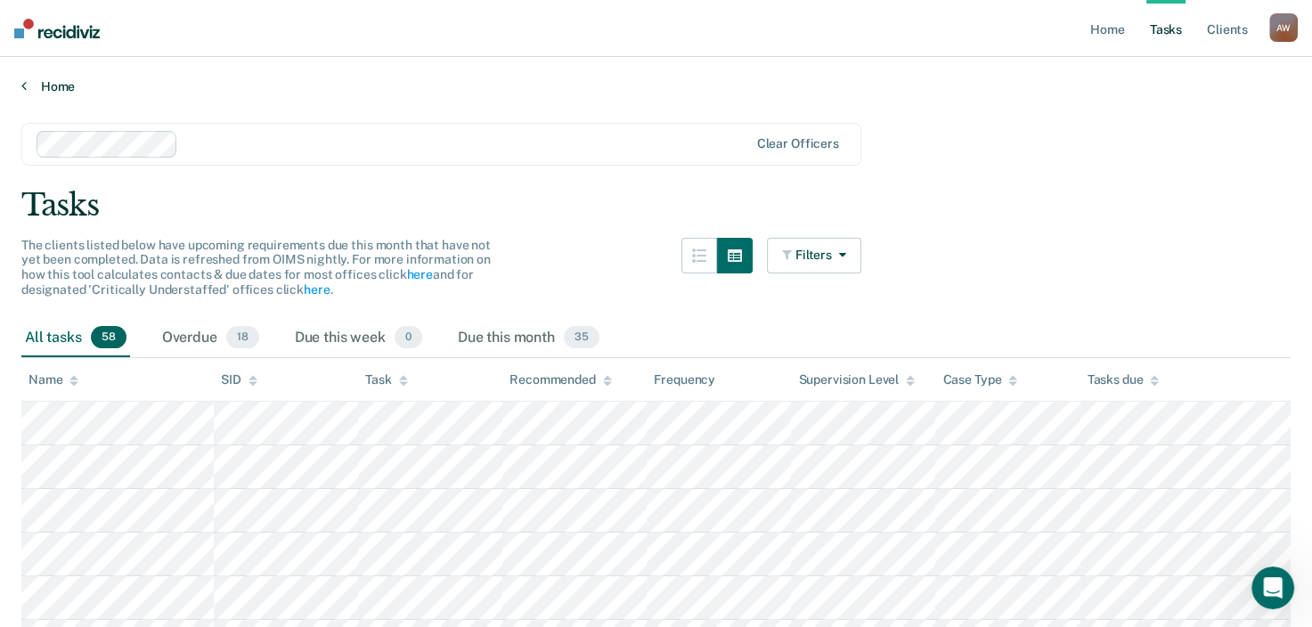
click at [50, 85] on link "Home" at bounding box center [655, 86] width 1269 height 16
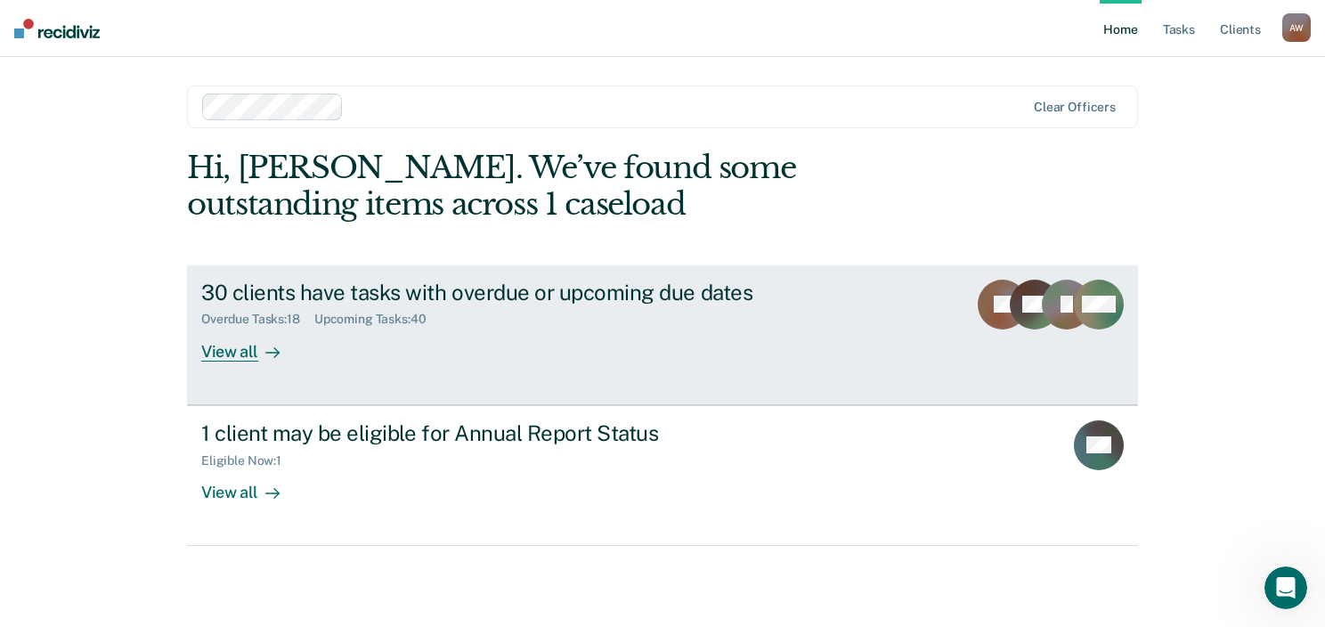
click at [258, 350] on div at bounding box center [268, 351] width 21 height 20
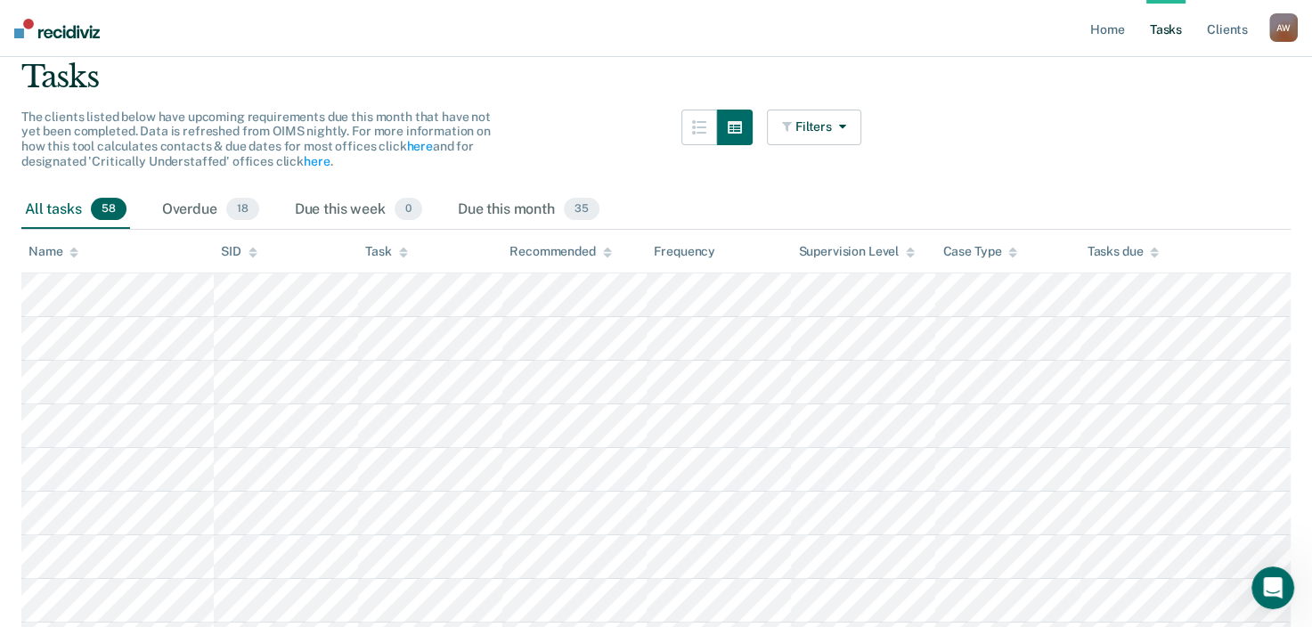
scroll to position [128, 0]
click at [1288, 36] on div "A W" at bounding box center [1283, 27] width 28 height 28
click at [1177, 69] on link "Profile" at bounding box center [1211, 72] width 143 height 15
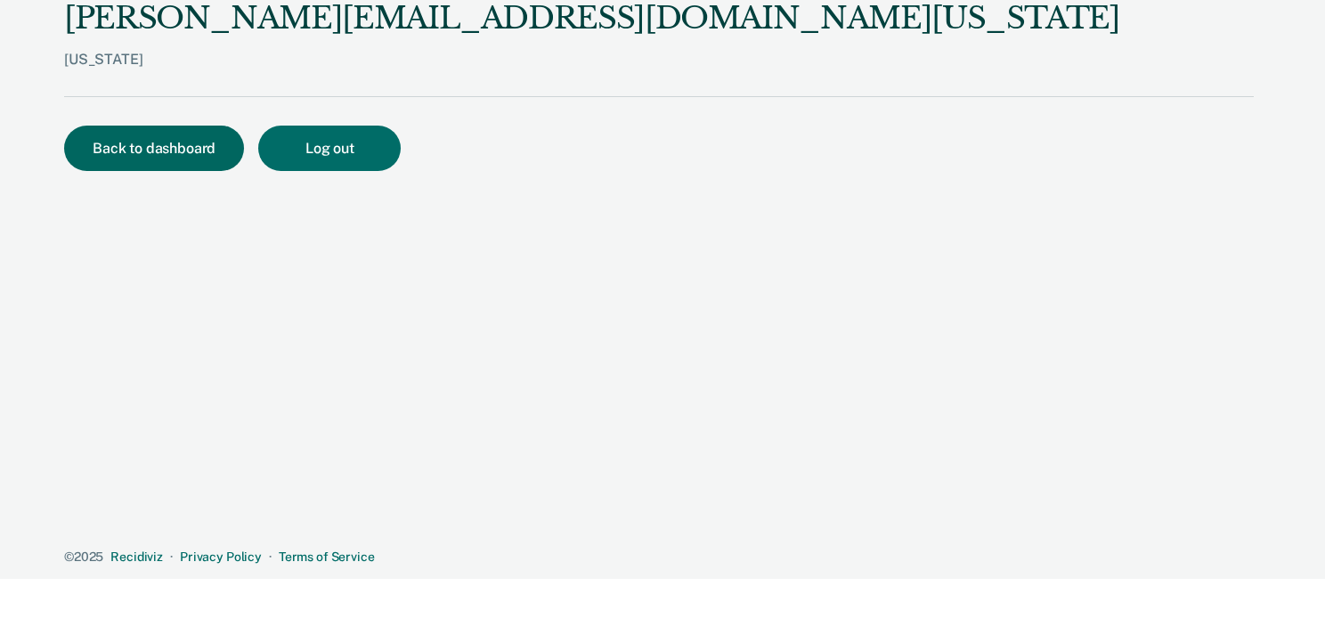
click at [172, 166] on button "Back to dashboard" at bounding box center [154, 148] width 180 height 45
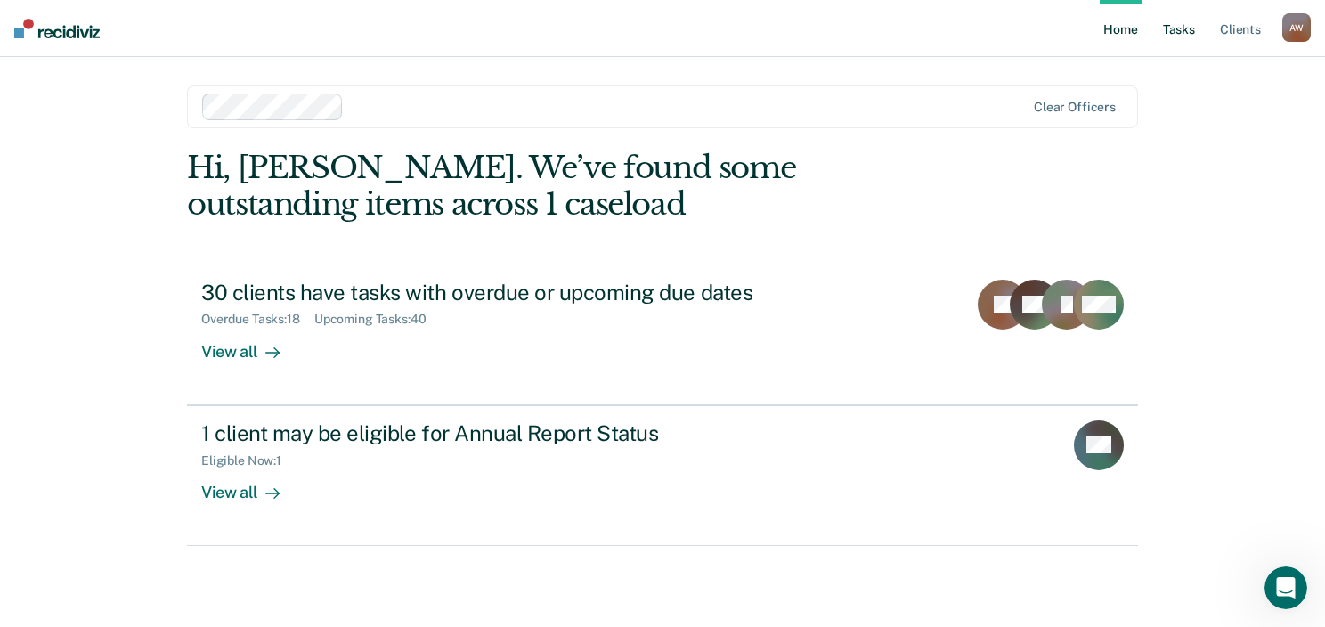
click at [1176, 30] on link "Tasks" at bounding box center [1179, 28] width 39 height 57
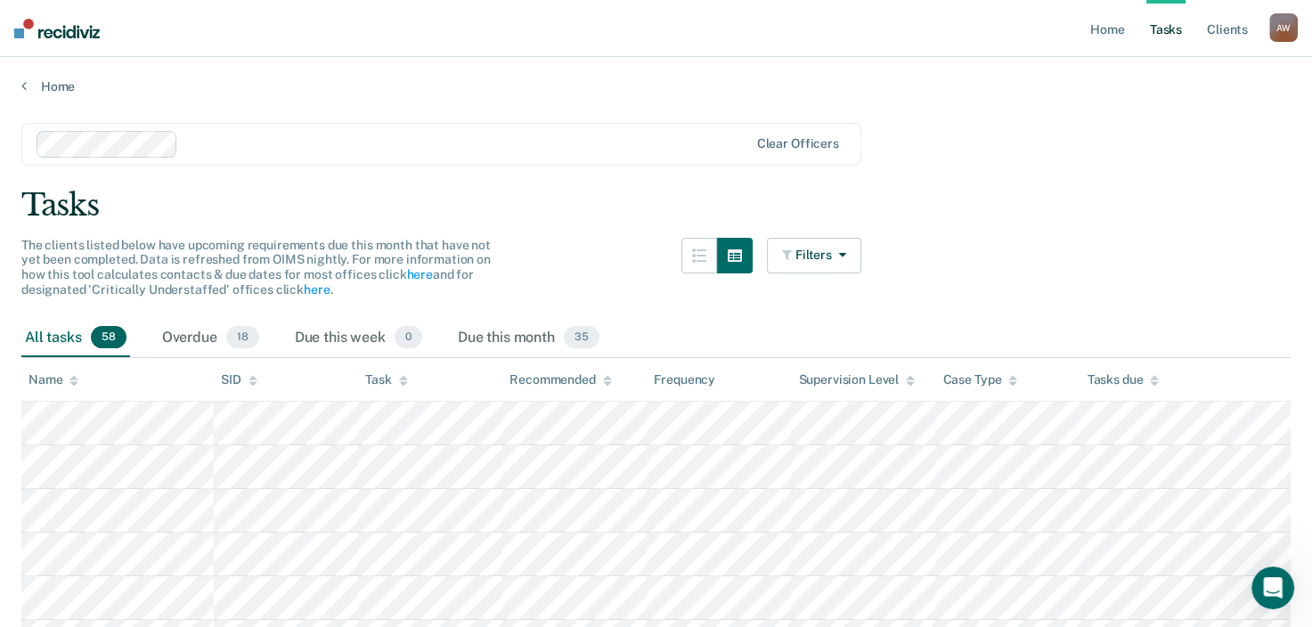
click at [1149, 384] on div "Tasks due" at bounding box center [1123, 379] width 72 height 15
click at [1154, 378] on icon at bounding box center [1154, 377] width 9 height 4
click at [1270, 585] on icon "Open Intercom Messenger" at bounding box center [1270, 585] width 29 height 29
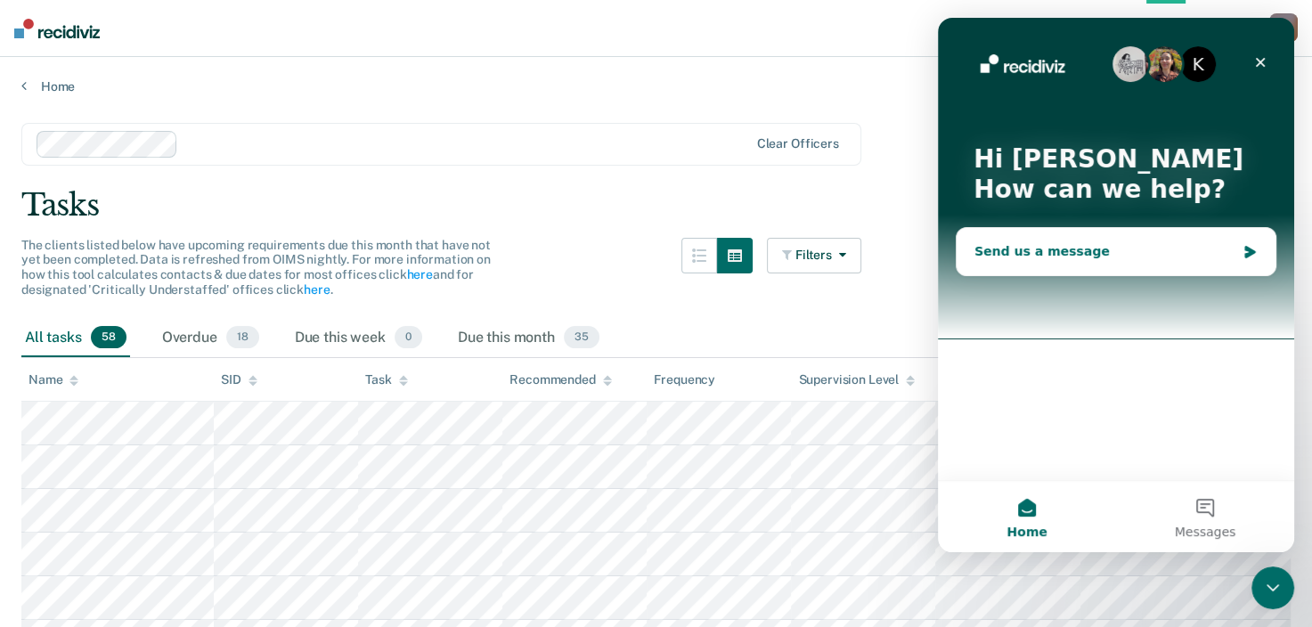
click at [1074, 248] on div "Send us a message" at bounding box center [1104, 251] width 261 height 19
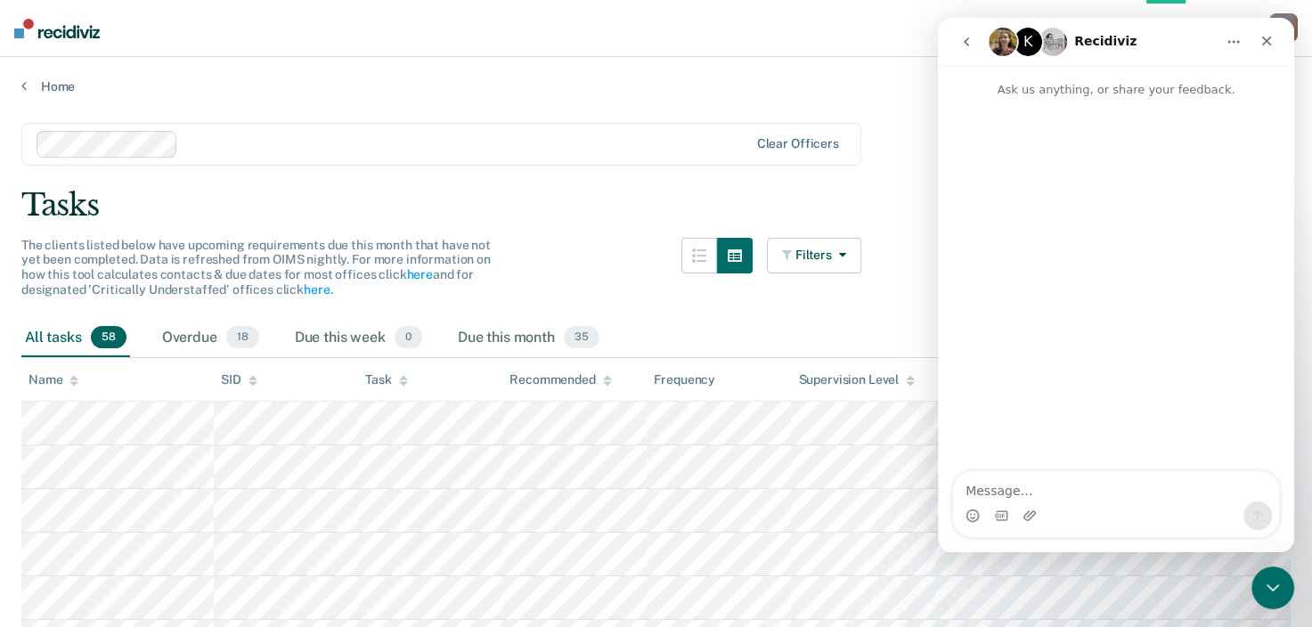
click at [873, 42] on nav "Home Tasks Client s [PERSON_NAME] [PERSON_NAME] Profile How it works Log Out" at bounding box center [656, 28] width 1312 height 57
click at [970, 45] on icon "go back" at bounding box center [966, 42] width 14 height 14
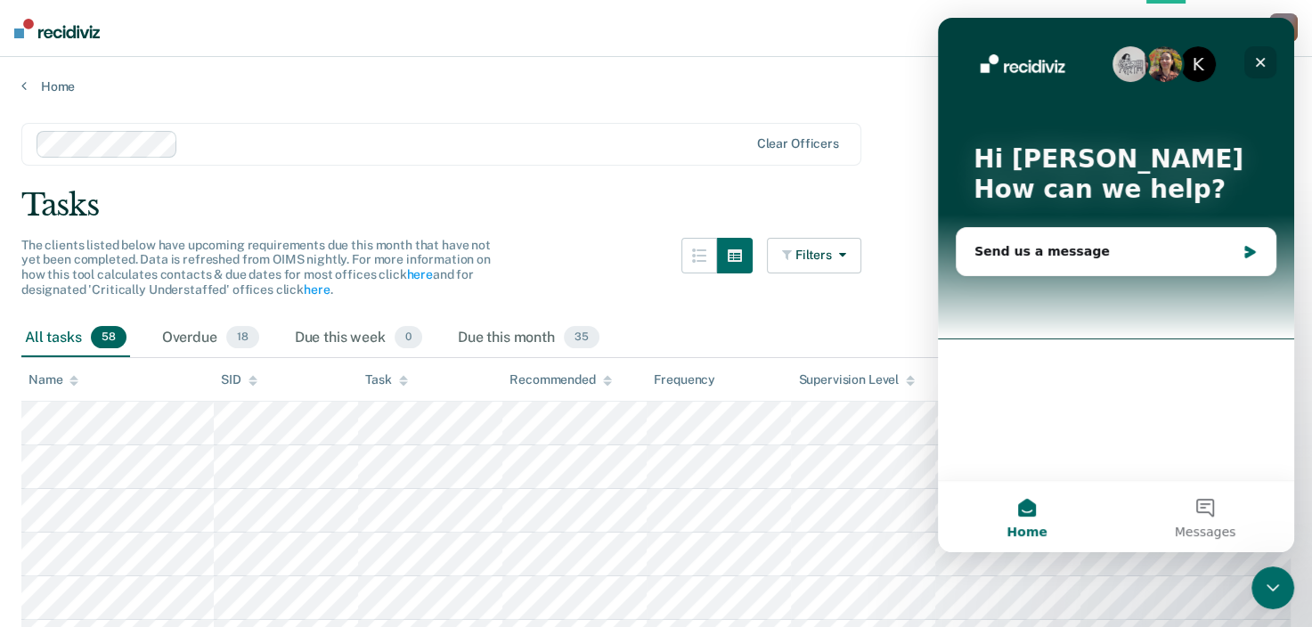
click at [1263, 64] on icon "Close" at bounding box center [1261, 63] width 10 height 10
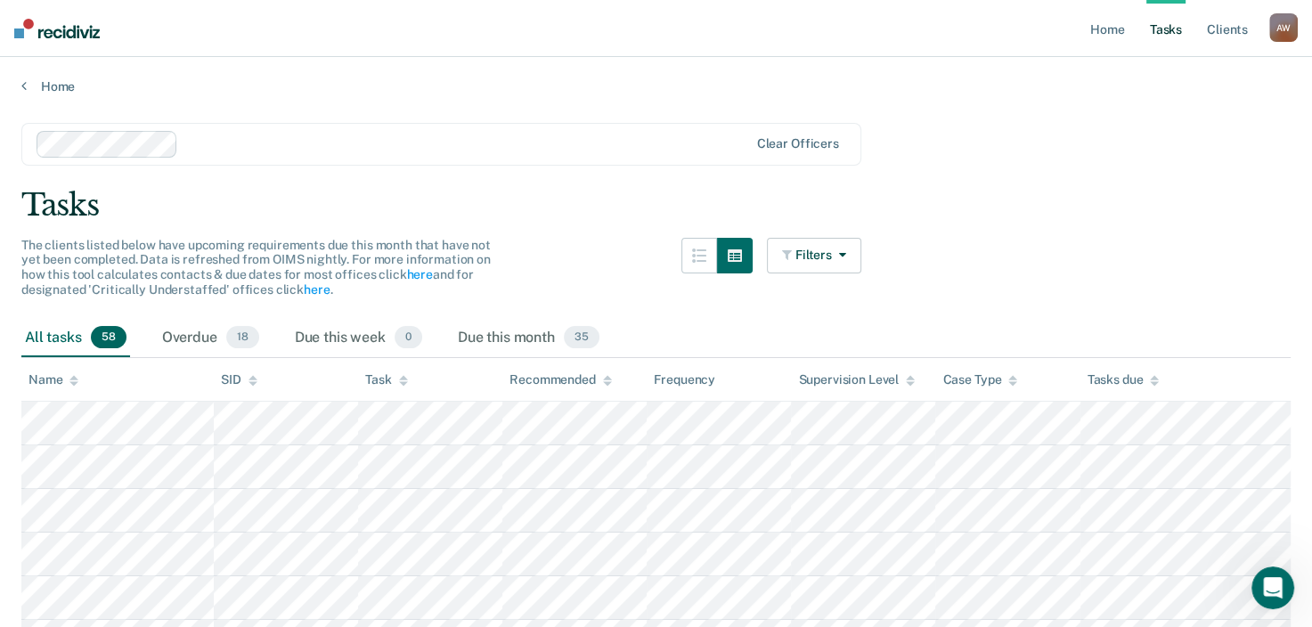
click at [77, 380] on icon at bounding box center [73, 381] width 9 height 12
click at [77, 384] on icon at bounding box center [73, 381] width 9 height 12
click at [76, 377] on icon at bounding box center [73, 377] width 9 height 4
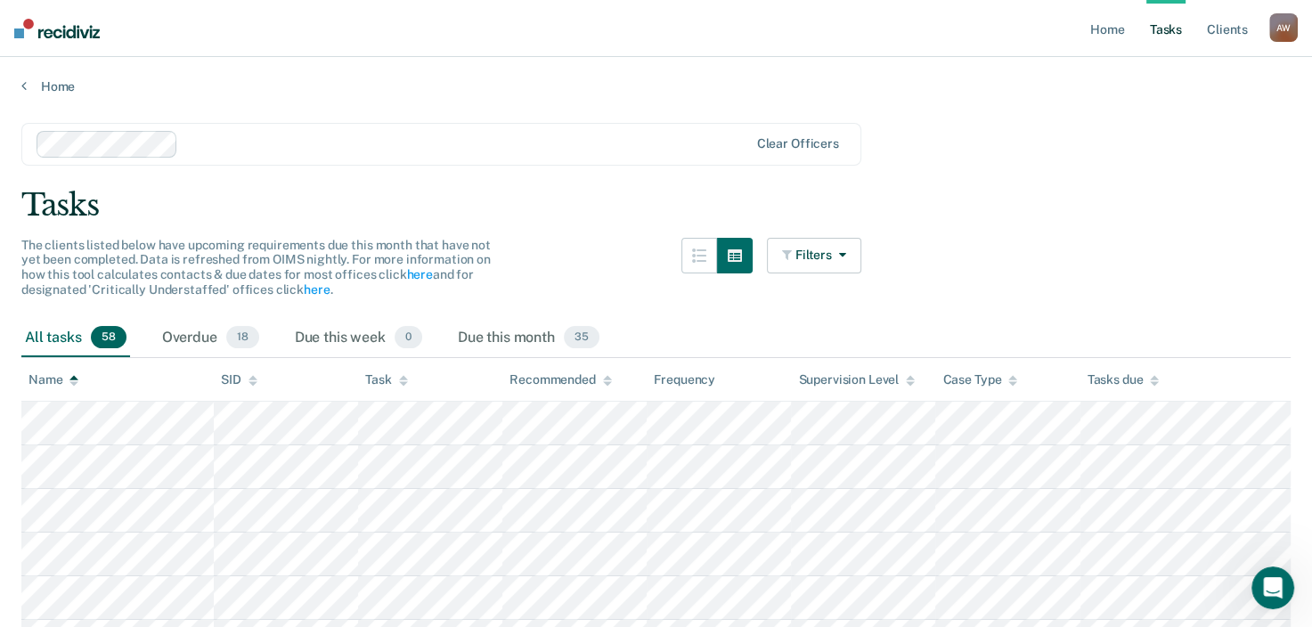
click at [75, 383] on icon at bounding box center [73, 383] width 9 height 4
click at [102, 338] on span "58" at bounding box center [109, 337] width 36 height 23
click at [63, 334] on div "All tasks 58" at bounding box center [75, 338] width 109 height 39
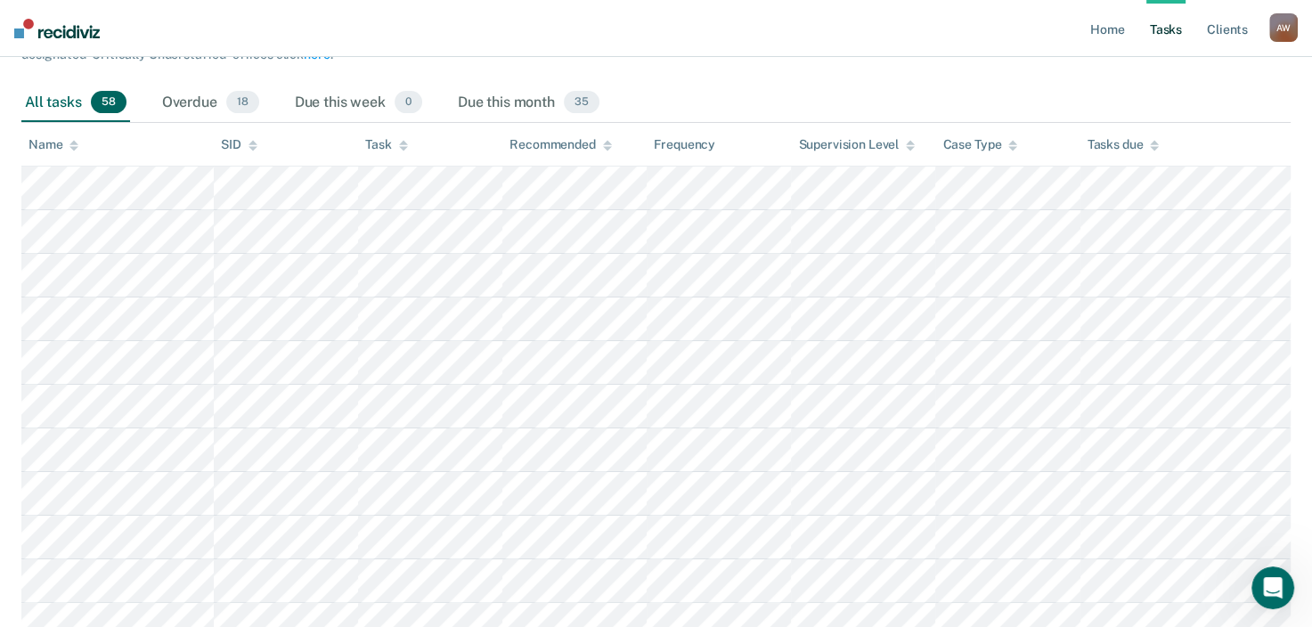
scroll to position [235, 0]
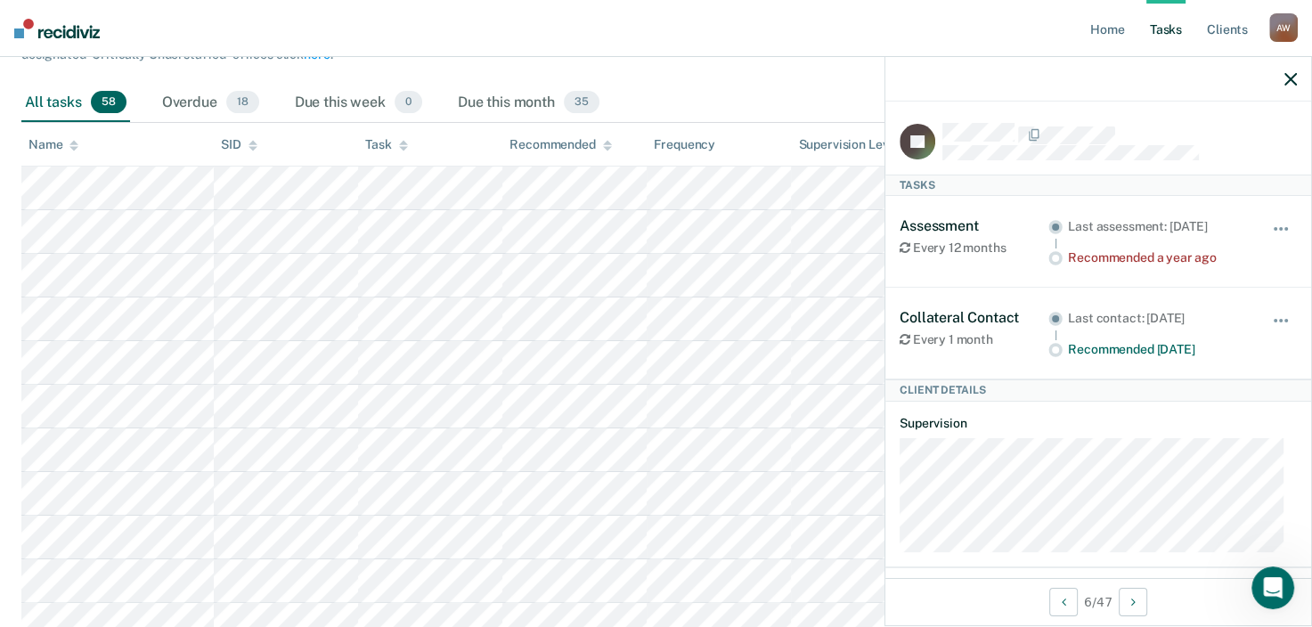
click at [965, 28] on nav "Home Tasks Client s [PERSON_NAME] [PERSON_NAME] Profile How it works Log Out" at bounding box center [656, 28] width 1312 height 57
click at [1290, 77] on icon "button" at bounding box center [1290, 79] width 12 height 12
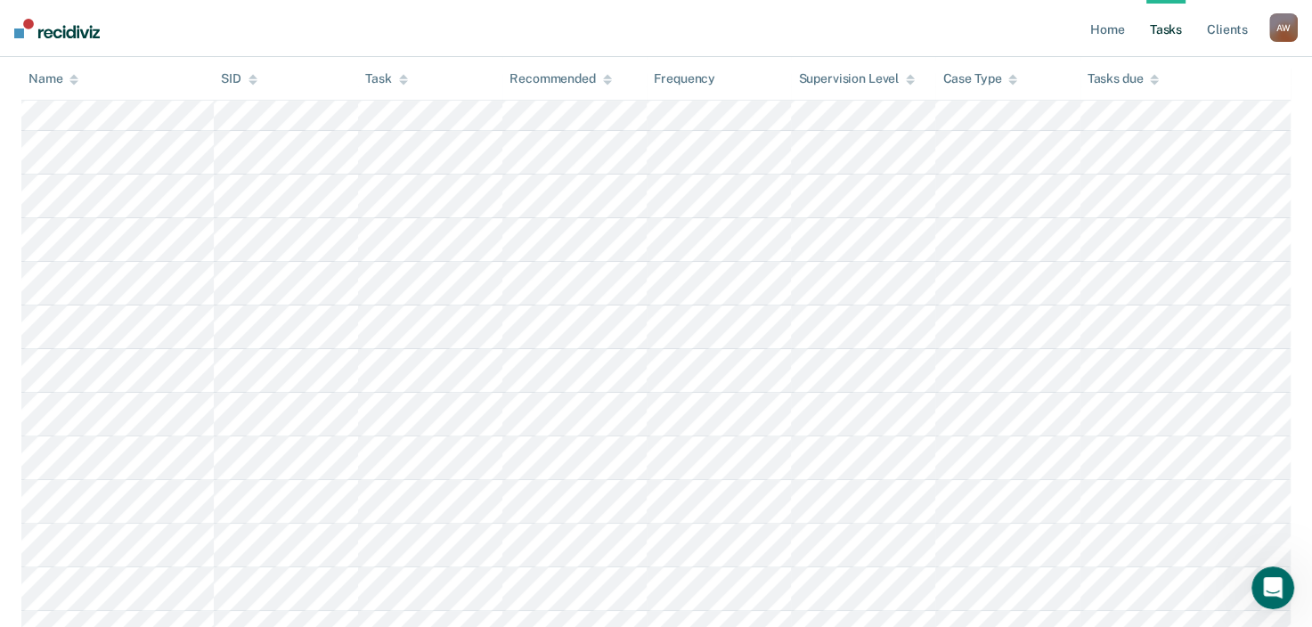
scroll to position [0, 0]
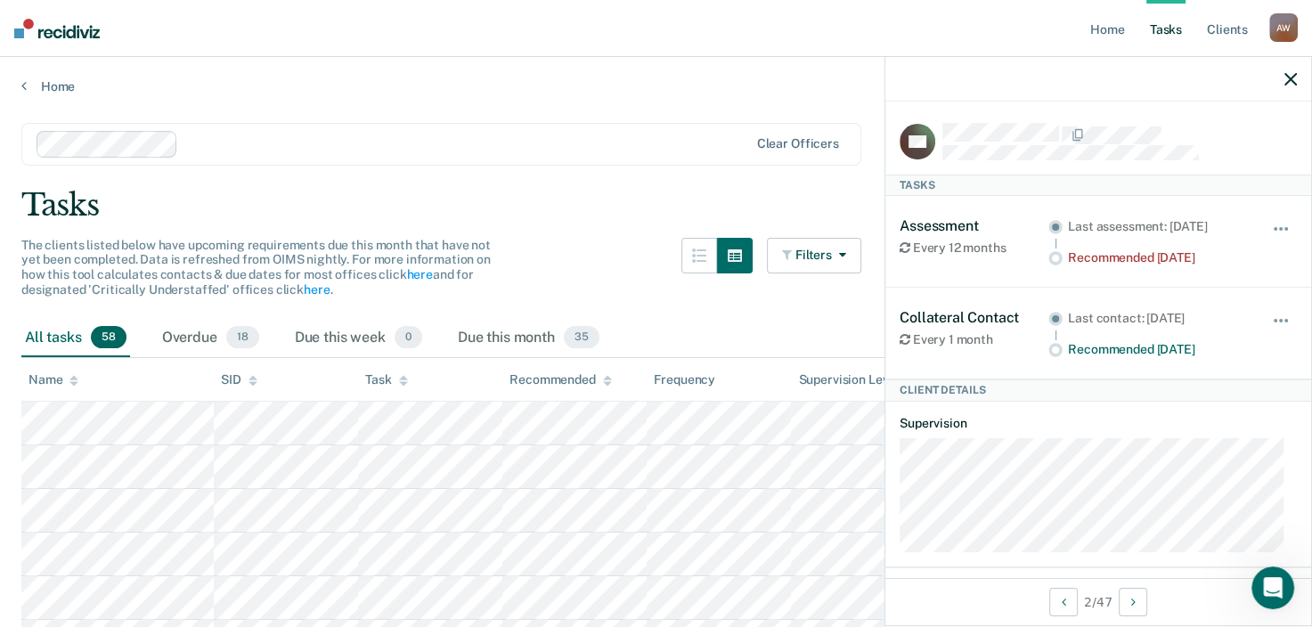
click at [1284, 77] on icon "button" at bounding box center [1290, 79] width 12 height 12
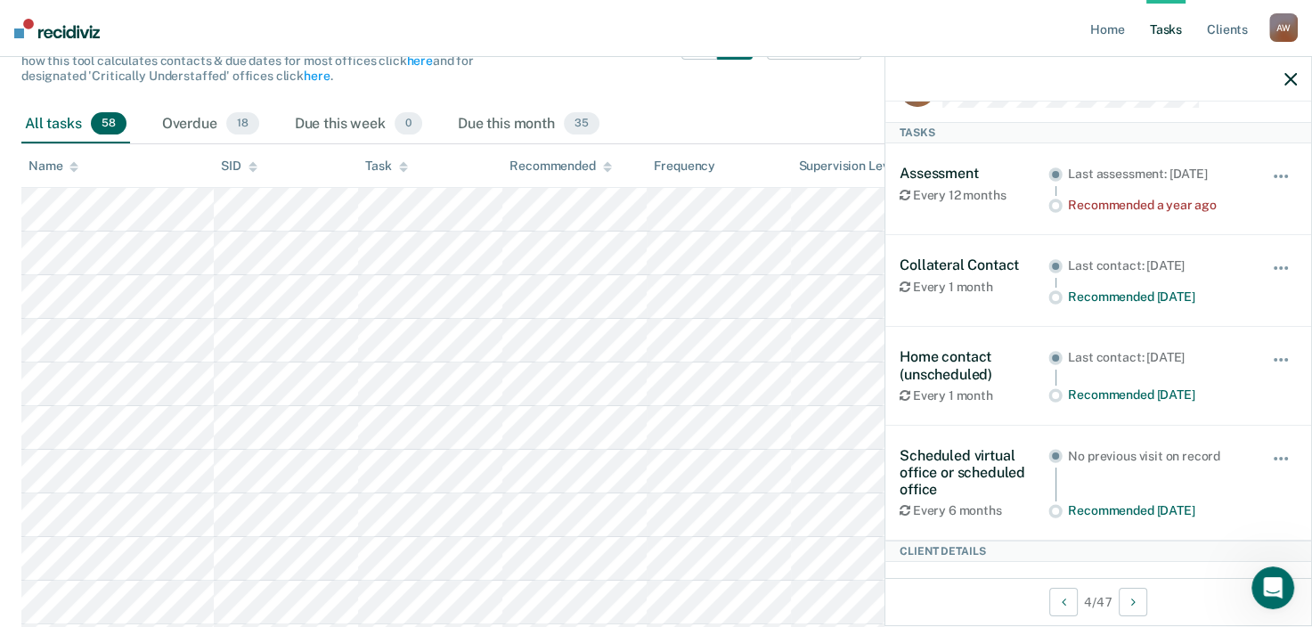
scroll to position [52, 0]
click at [834, 96] on div "Filters Contact Type Collateral Contact 18 ONLY Home Contact, Sch. 0 ONLY Home …" at bounding box center [814, 64] width 94 height 81
click at [1301, 72] on div at bounding box center [1098, 79] width 426 height 45
click at [1290, 84] on icon "button" at bounding box center [1290, 79] width 12 height 12
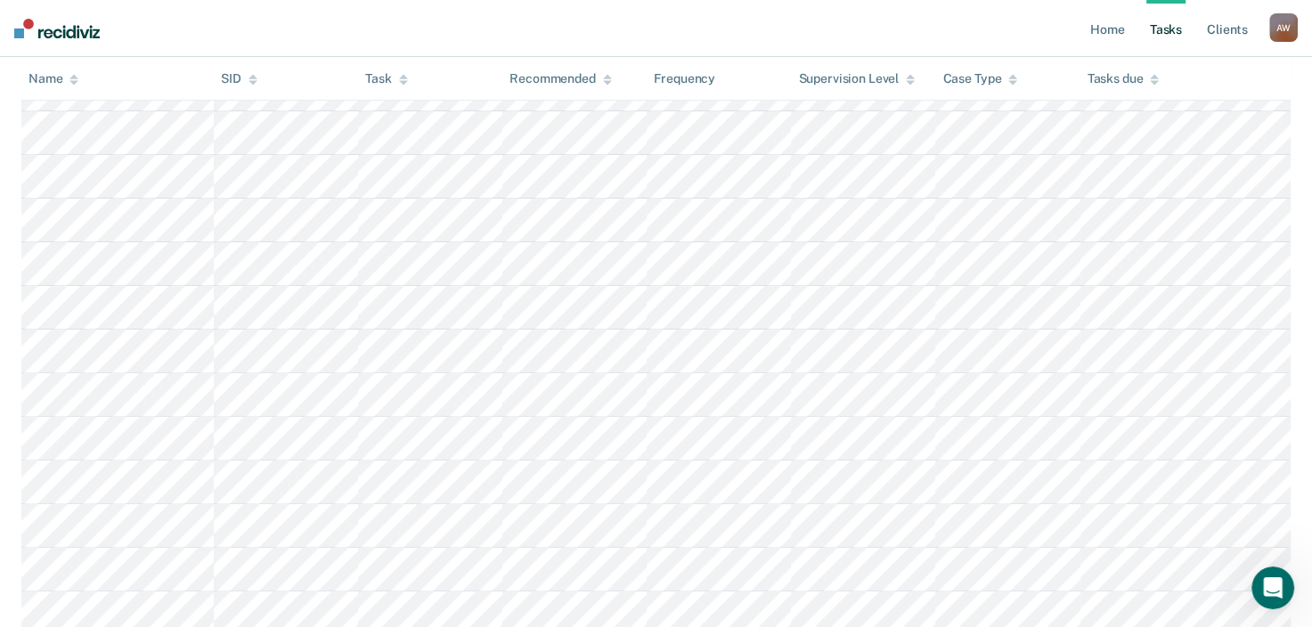
scroll to position [463, 0]
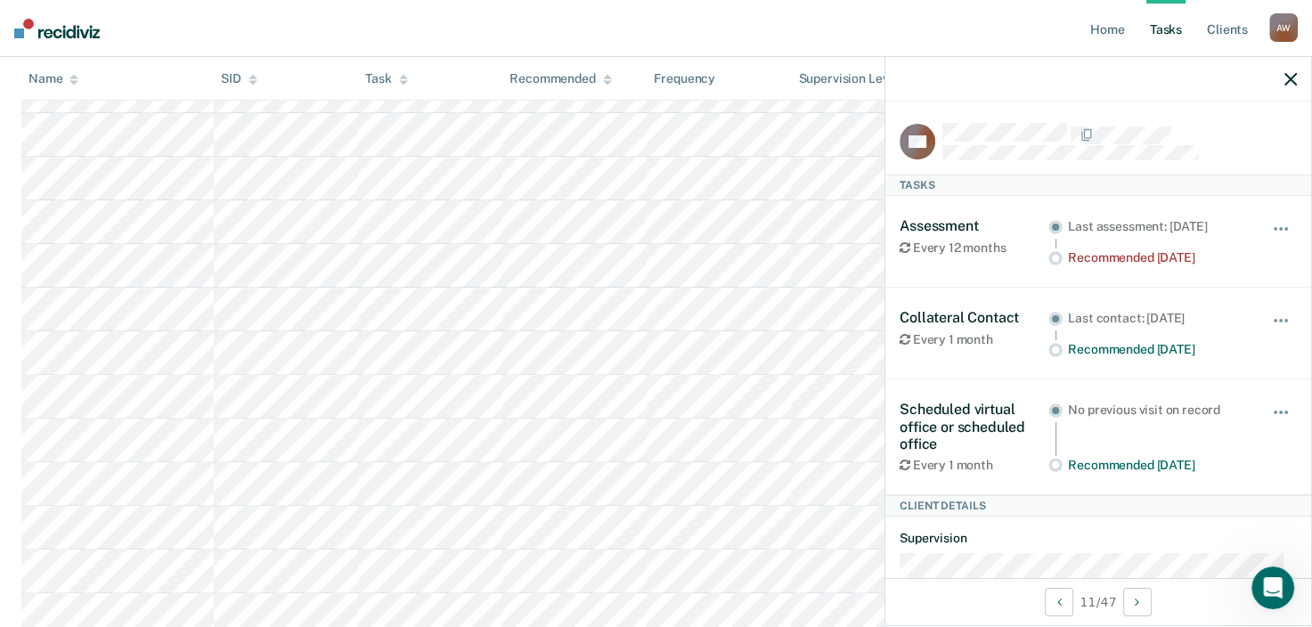
click at [1294, 82] on icon "button" at bounding box center [1290, 79] width 12 height 12
